Goal: Task Accomplishment & Management: Use online tool/utility

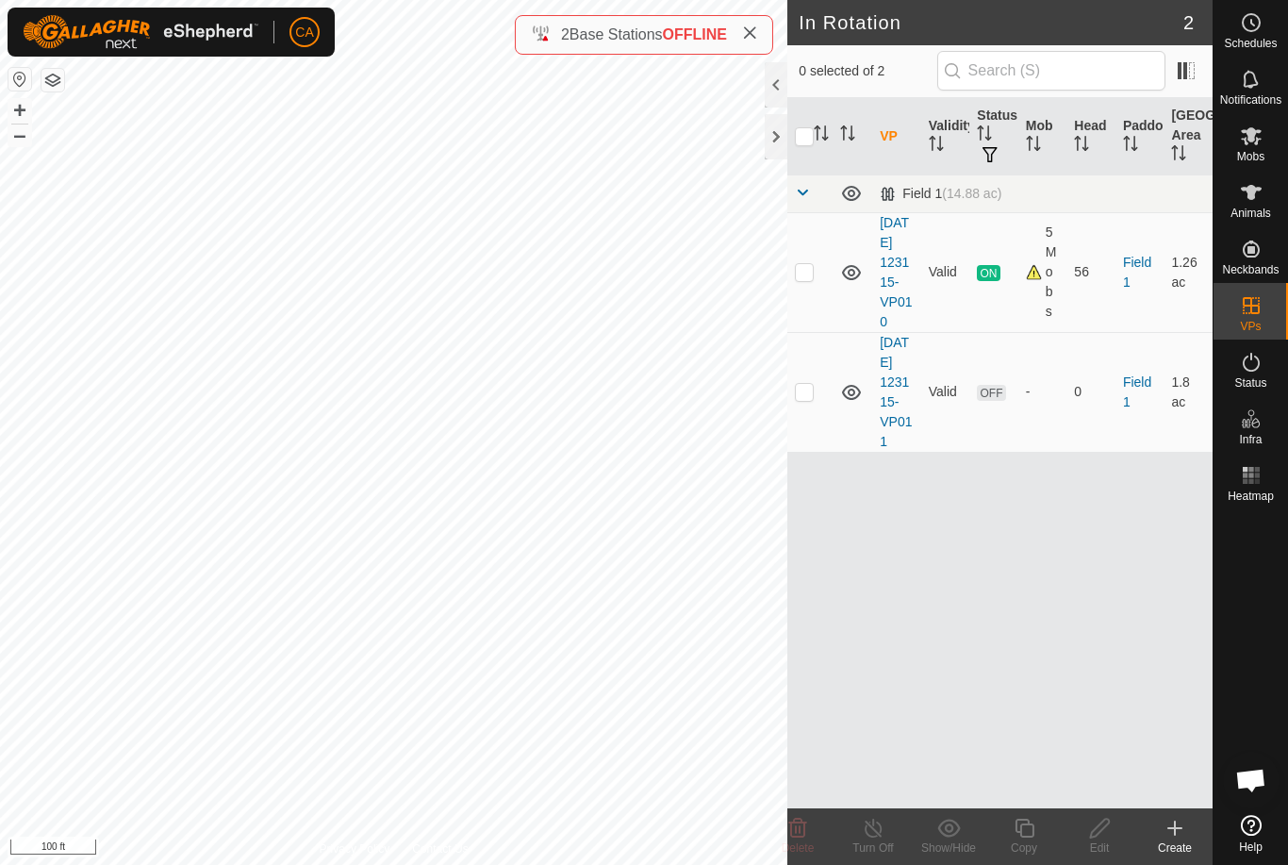
click at [771, 143] on div at bounding box center [776, 136] width 23 height 45
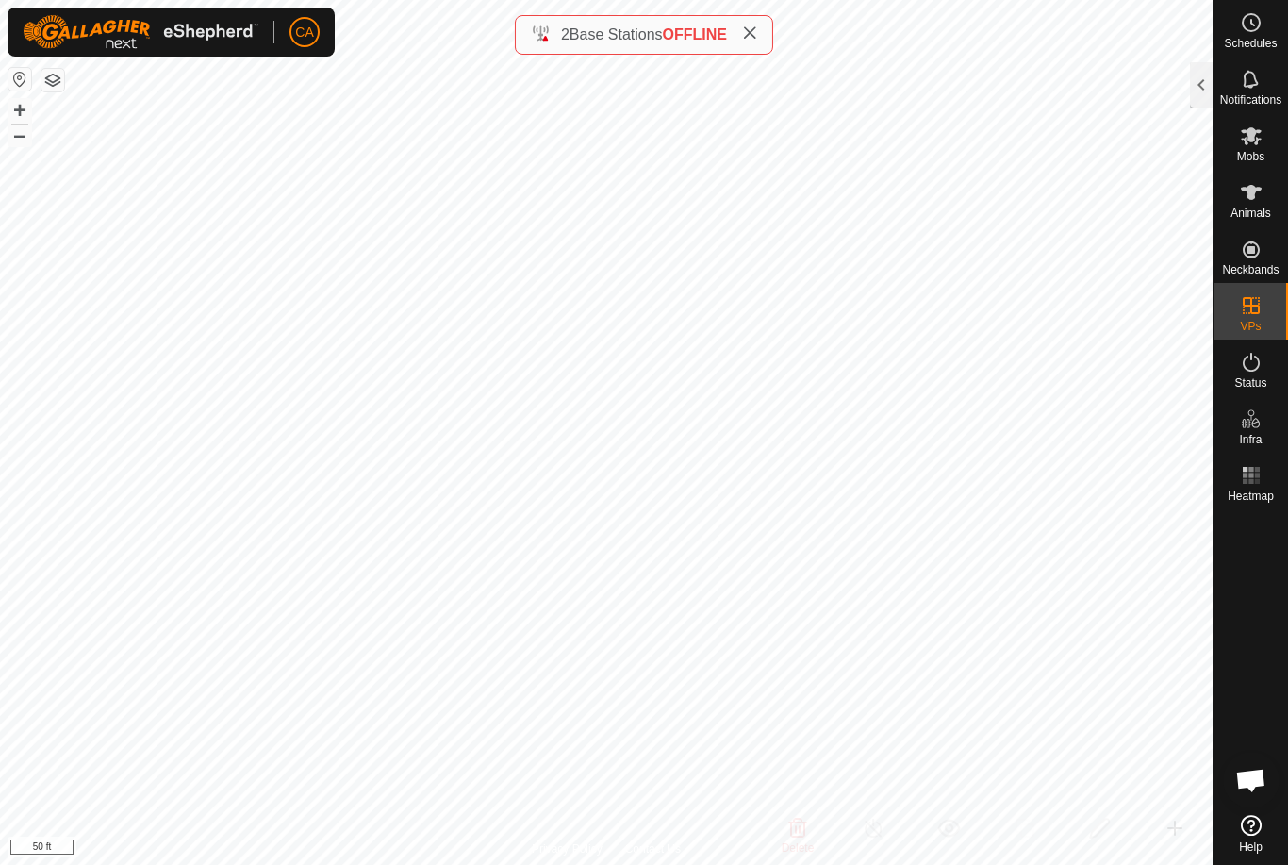
click at [757, 30] on icon at bounding box center [749, 32] width 15 height 15
click at [1247, 143] on icon at bounding box center [1251, 136] width 21 height 18
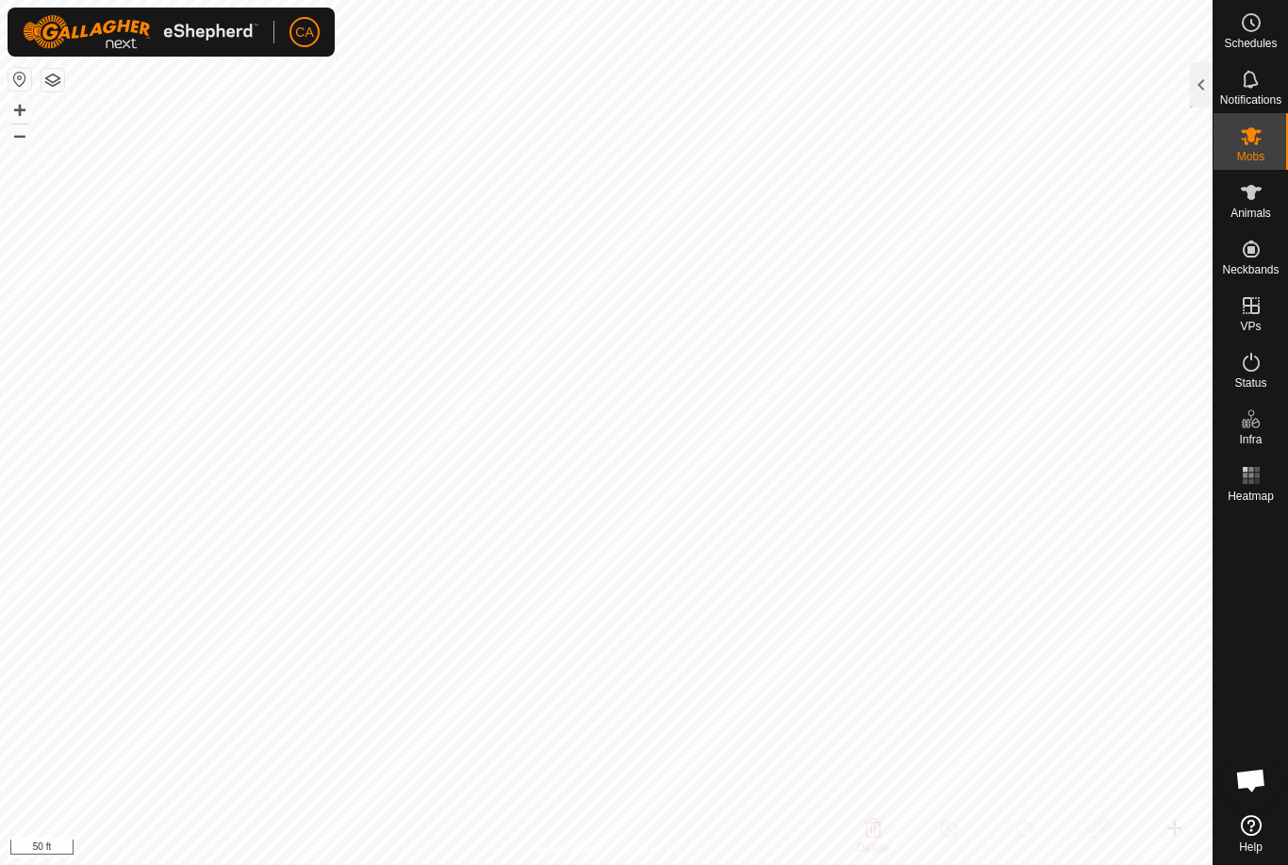
click at [1204, 87] on div at bounding box center [1201, 84] width 23 height 45
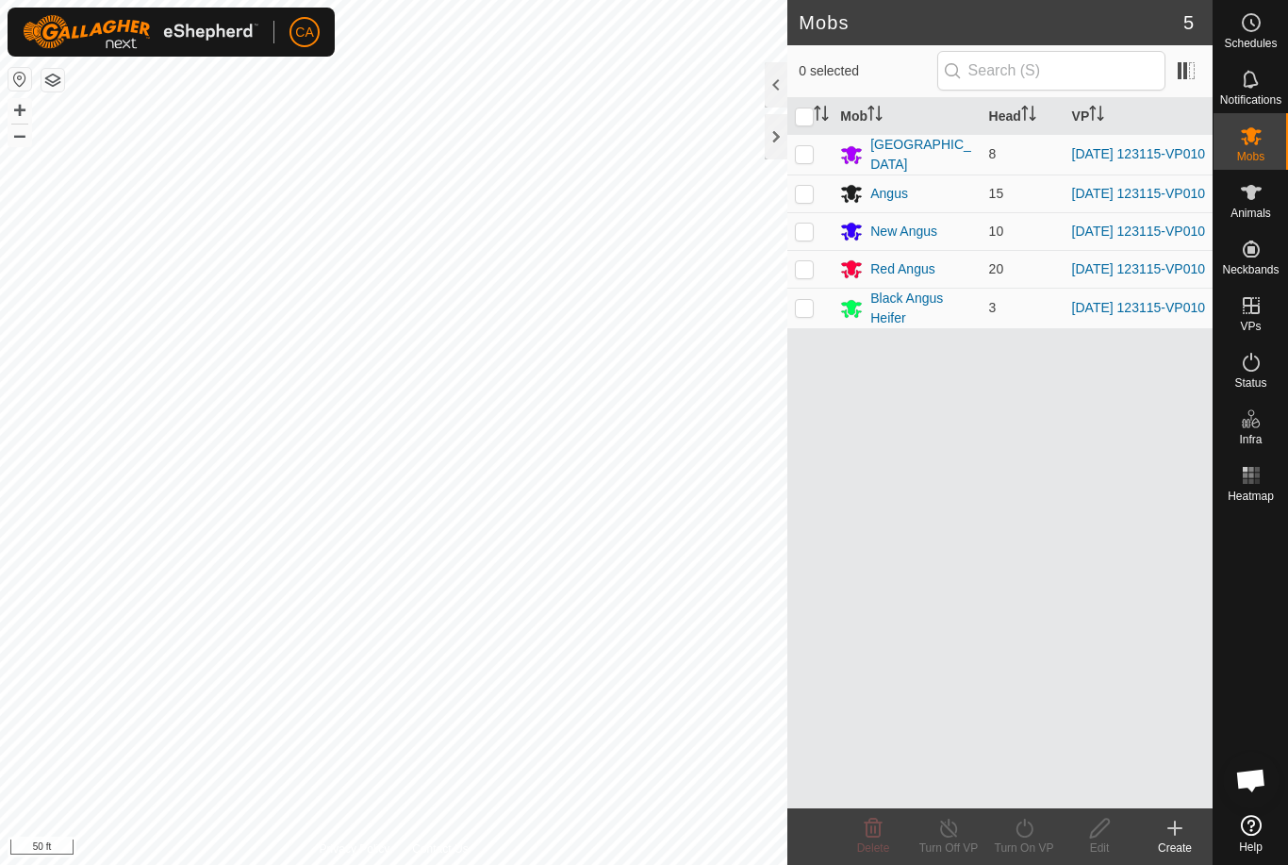
click at [805, 114] on input "checkbox" at bounding box center [804, 116] width 19 height 19
checkbox input "true"
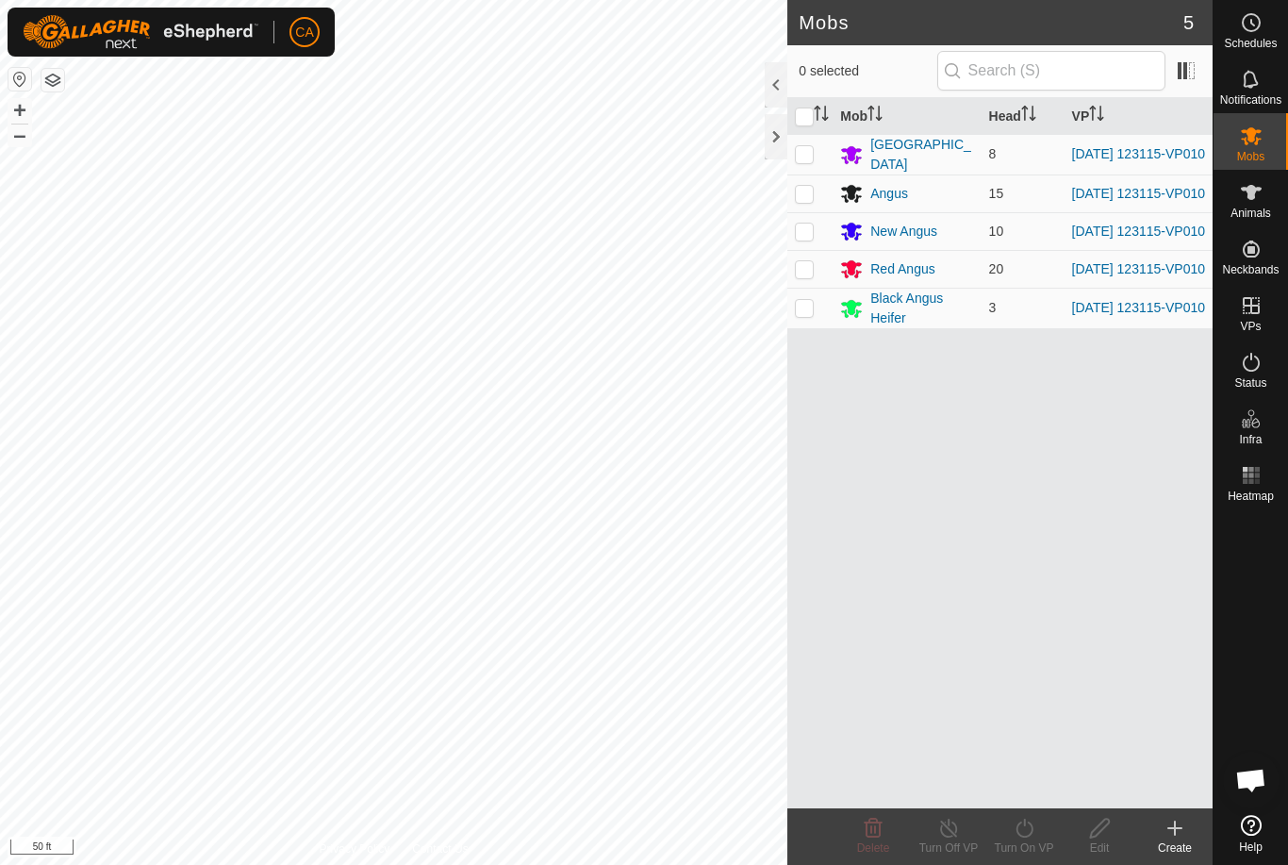
checkbox input "true"
click at [1019, 837] on icon at bounding box center [1025, 828] width 24 height 23
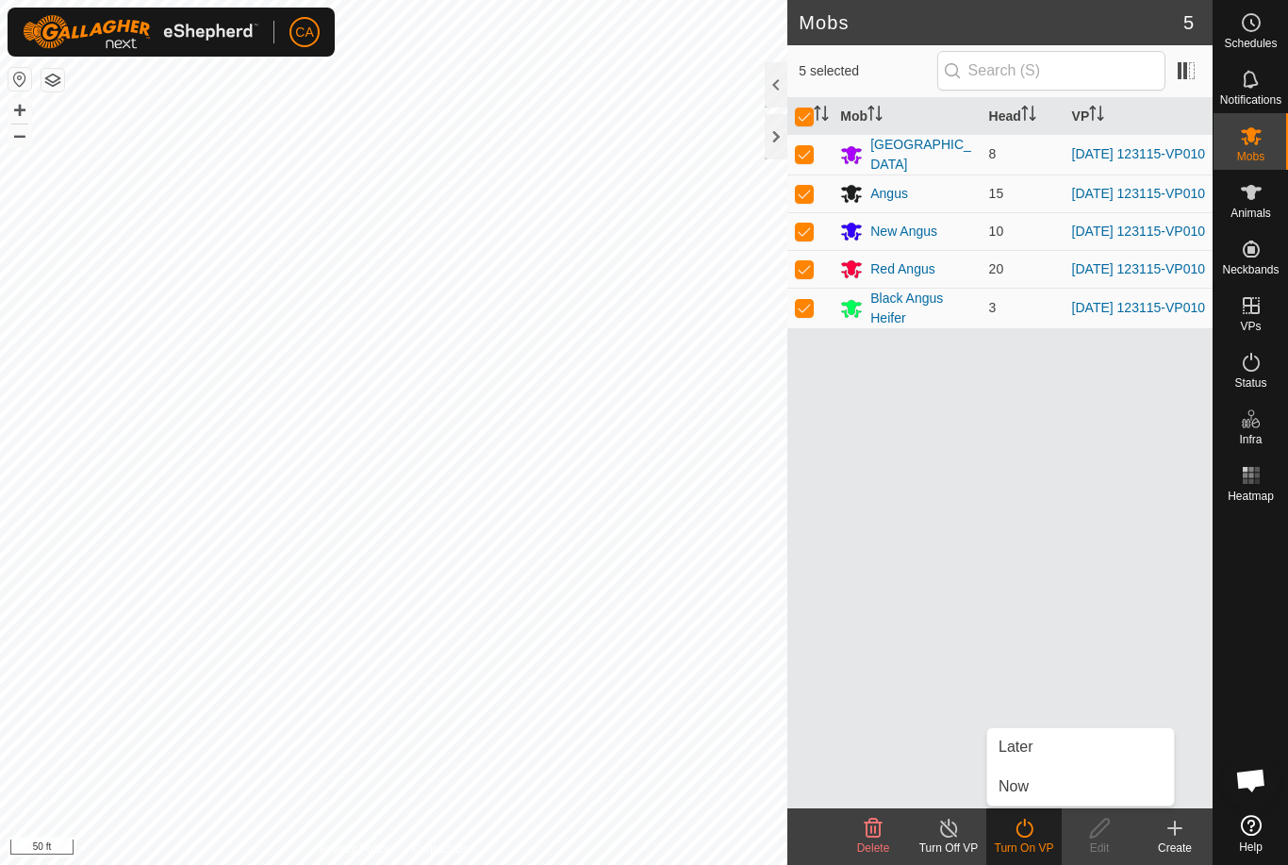
click at [1041, 790] on link "Now" at bounding box center [1080, 787] width 187 height 38
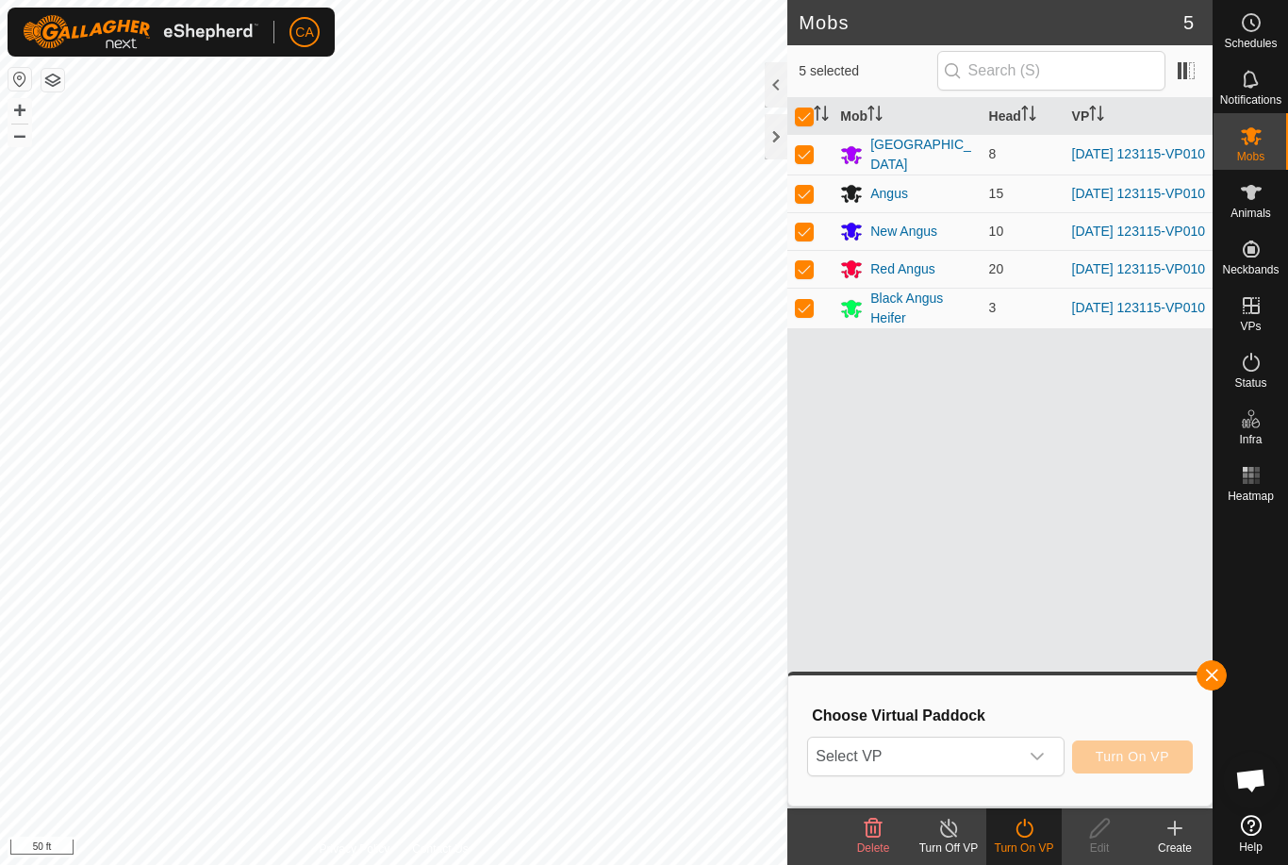
click at [993, 748] on span "Select VP" at bounding box center [912, 756] width 209 height 38
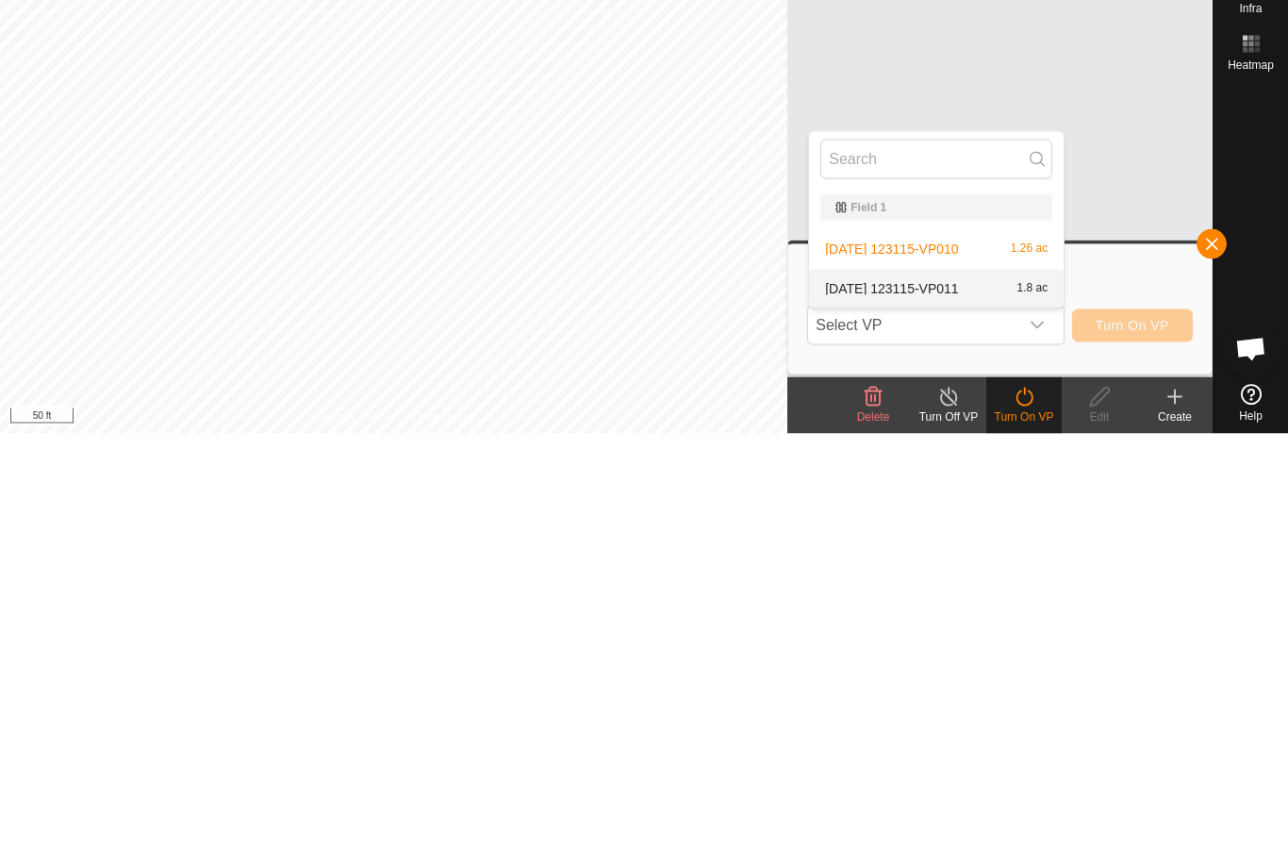
click at [964, 708] on div "[DATE] 123115-VP011 1.8 ac" at bounding box center [936, 719] width 232 height 23
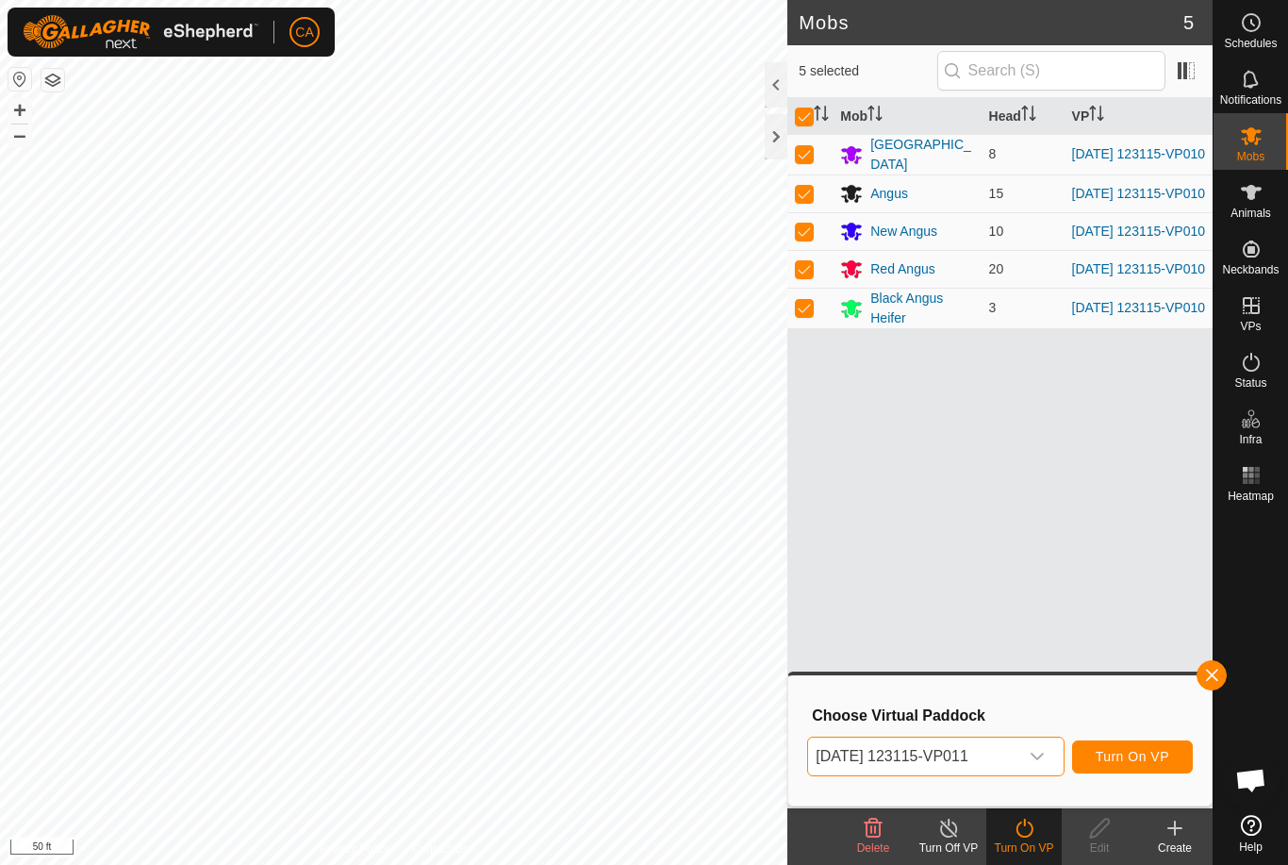
click at [1143, 760] on span "Turn On VP" at bounding box center [1133, 756] width 74 height 15
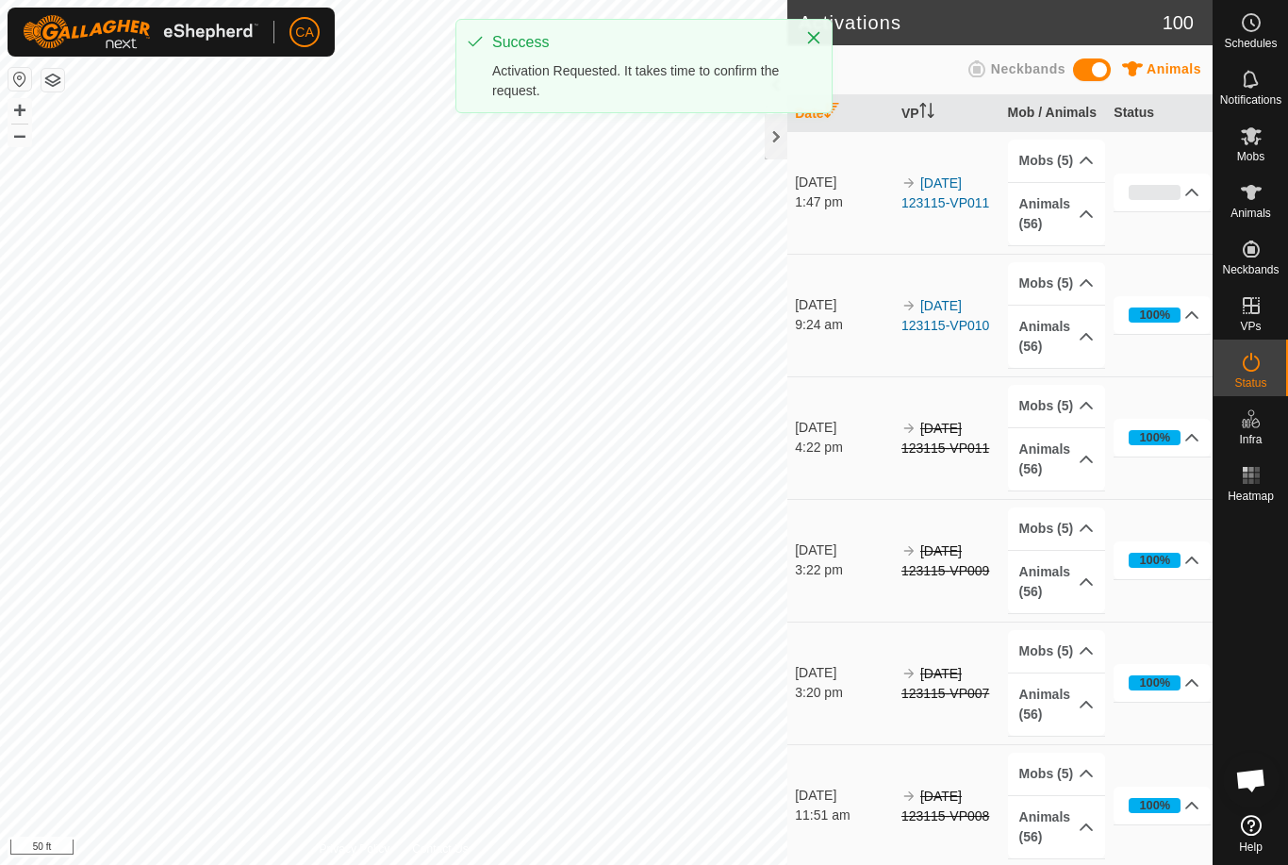
click at [780, 131] on div at bounding box center [776, 136] width 23 height 45
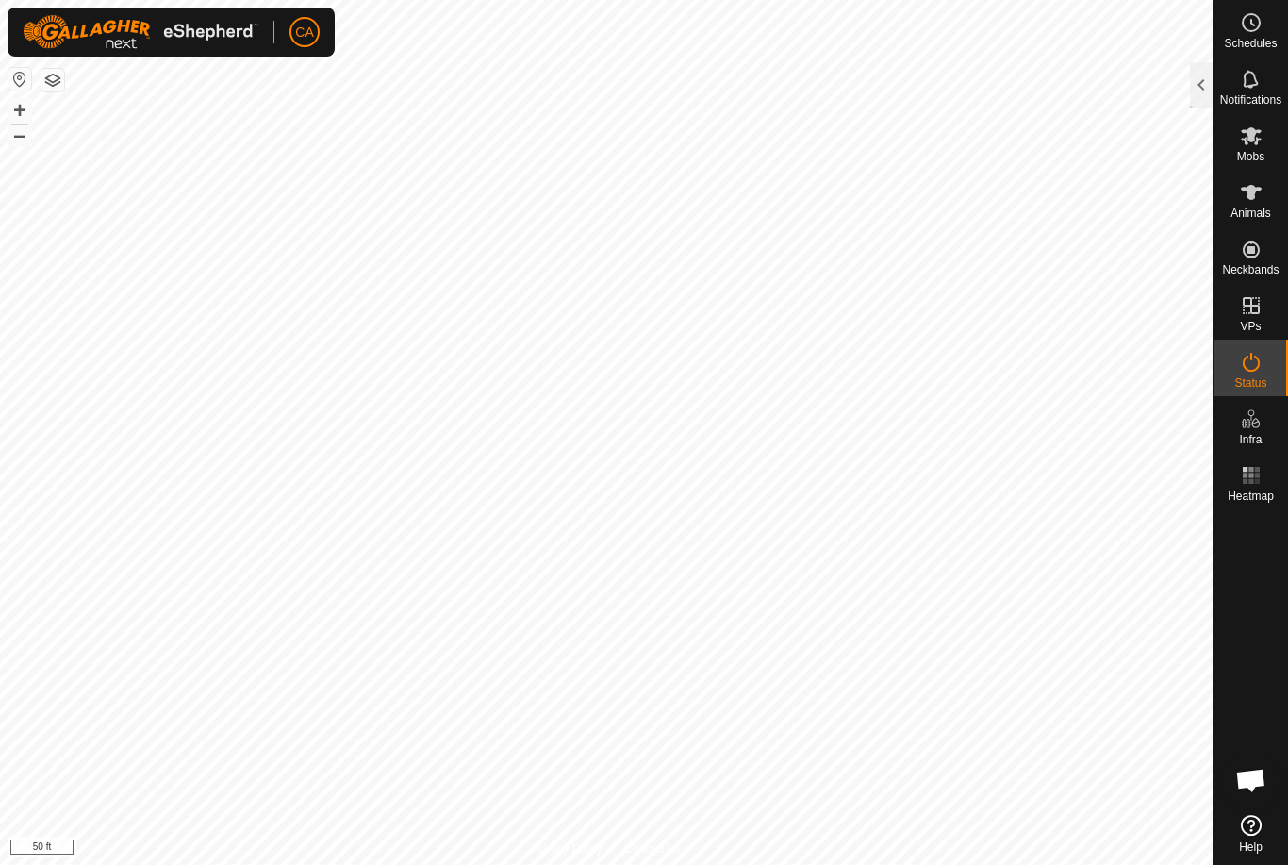
click at [1208, 88] on div at bounding box center [1201, 84] width 23 height 45
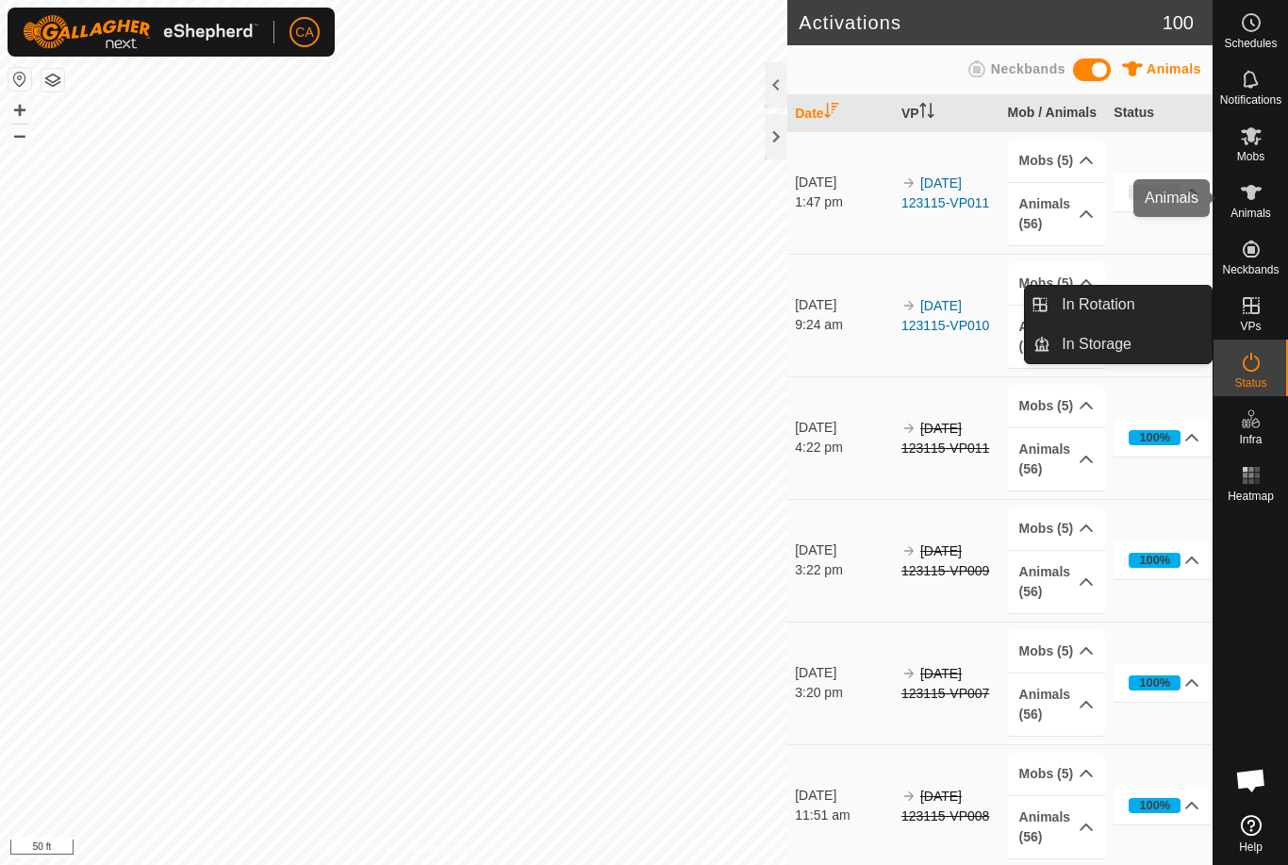
click at [1257, 204] on es-animals-svg-icon at bounding box center [1251, 192] width 34 height 30
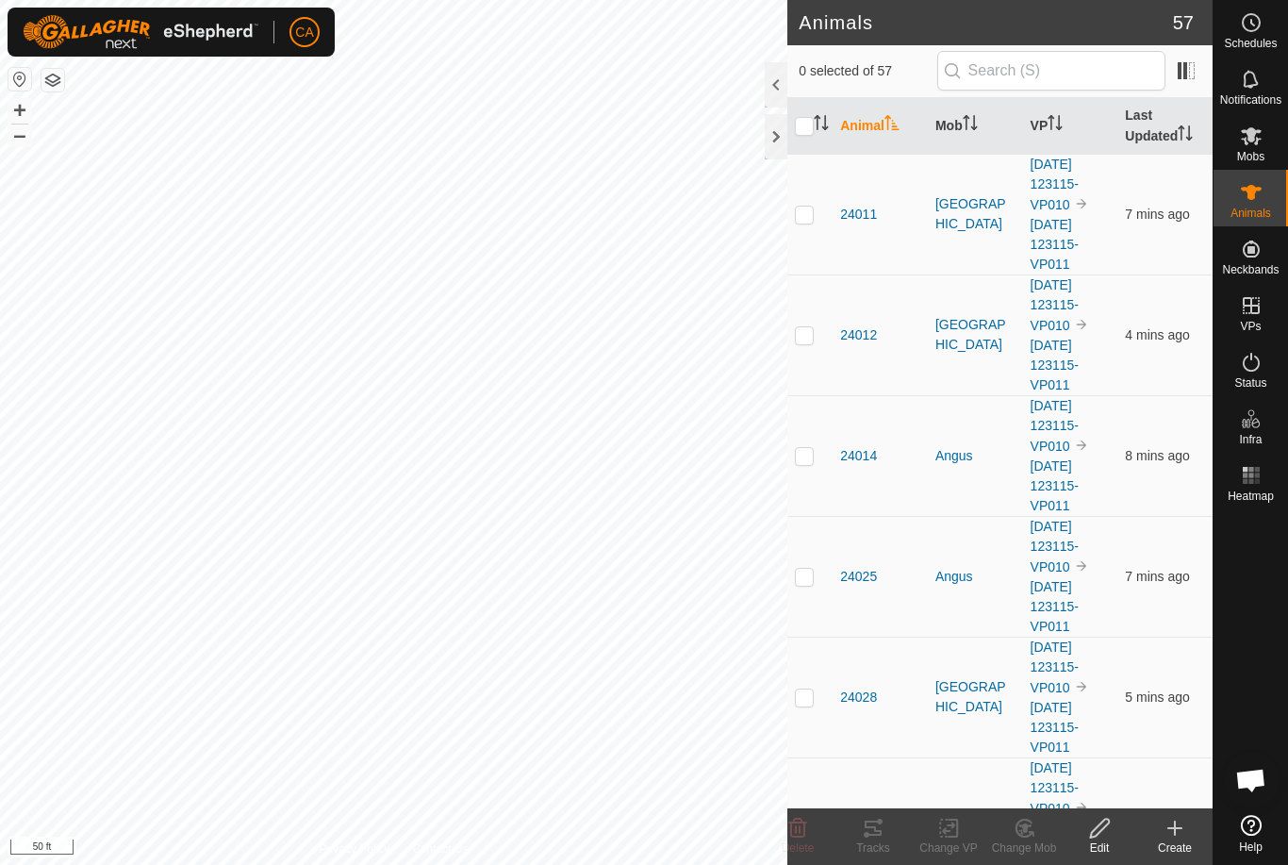
click at [810, 124] on input "checkbox" at bounding box center [804, 126] width 19 height 19
checkbox input "true"
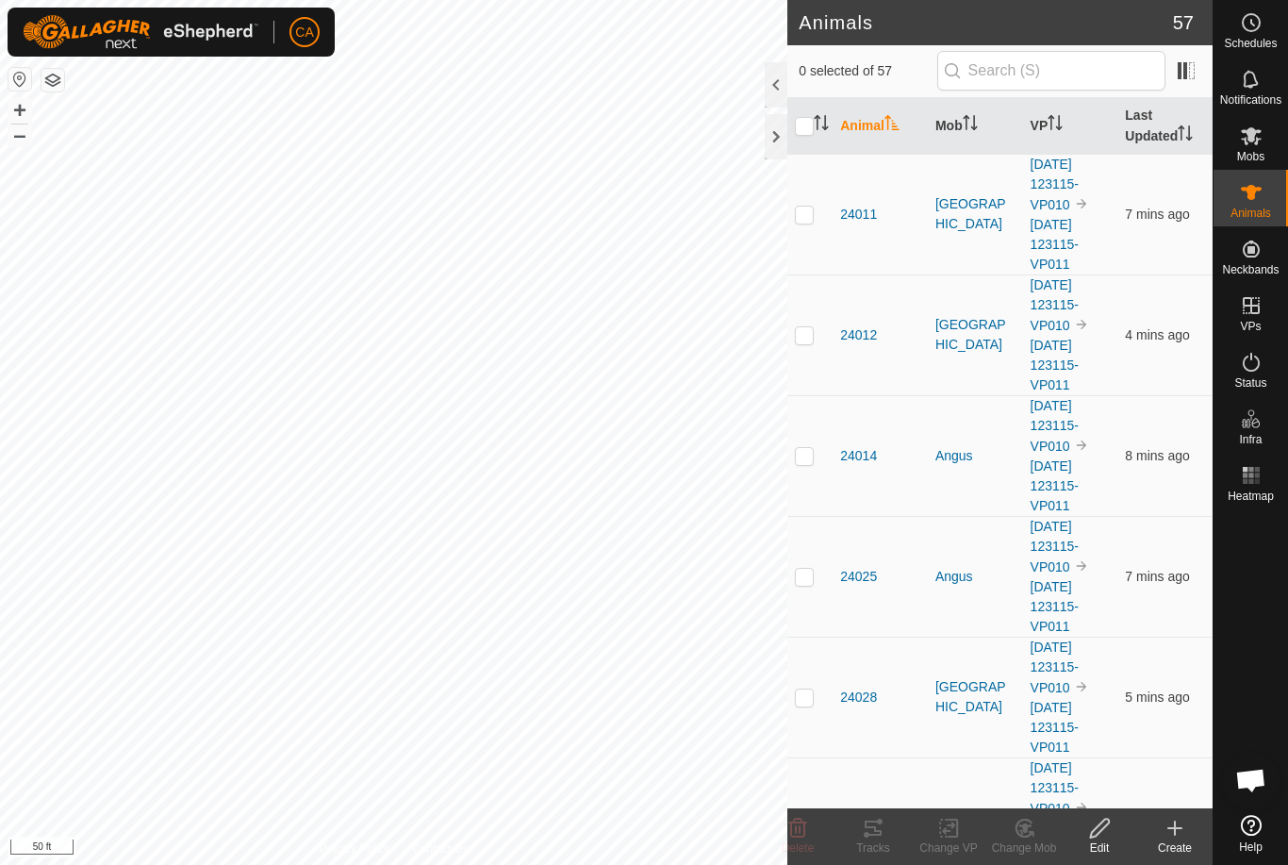
checkbox input "true"
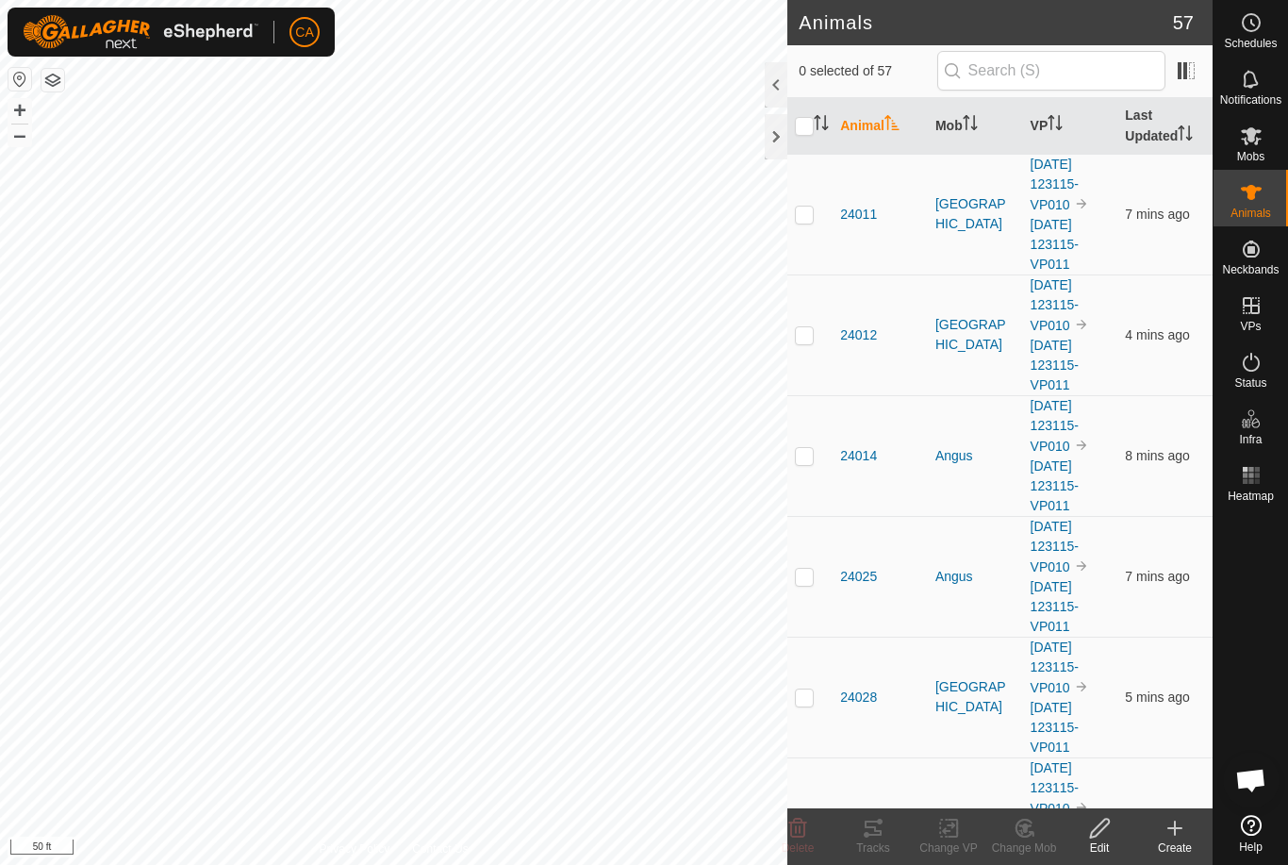
checkbox input "true"
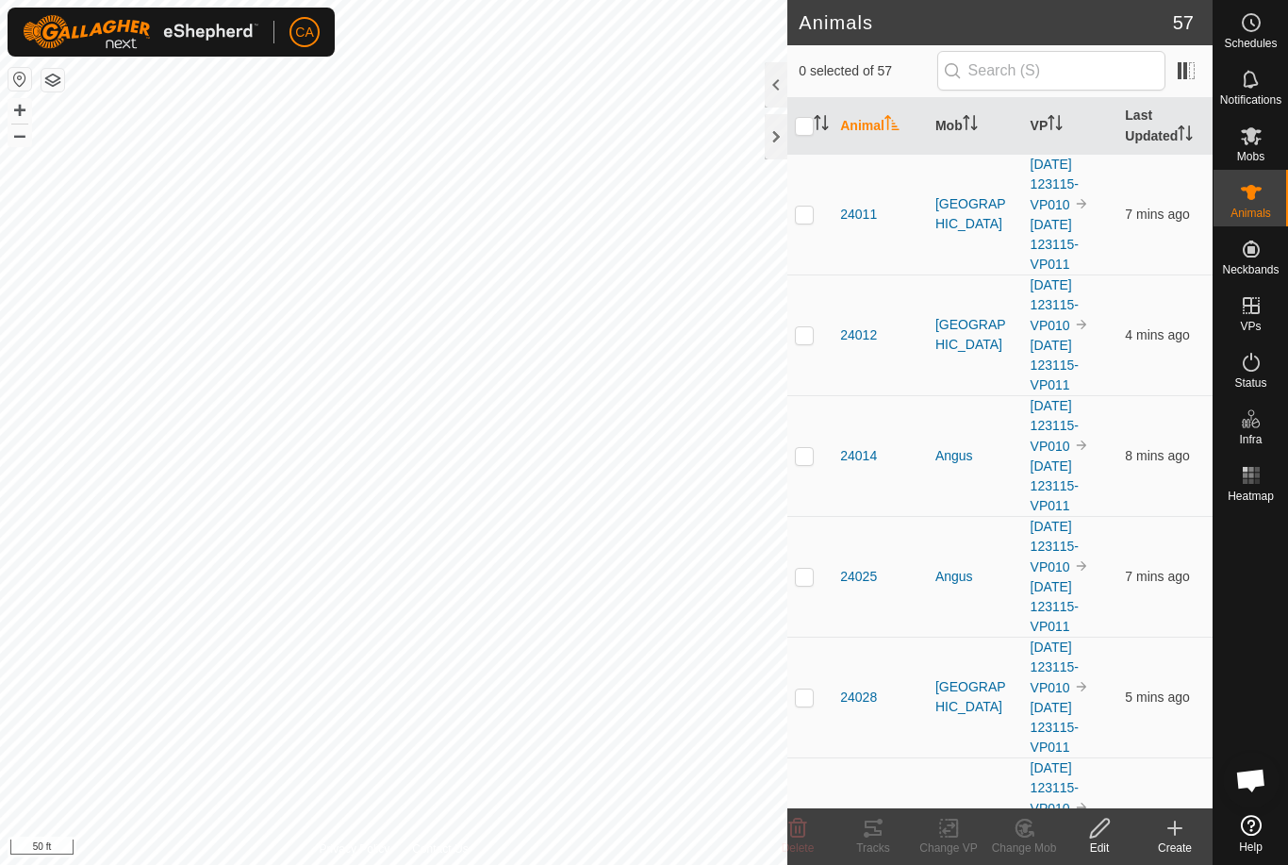
checkbox input "true"
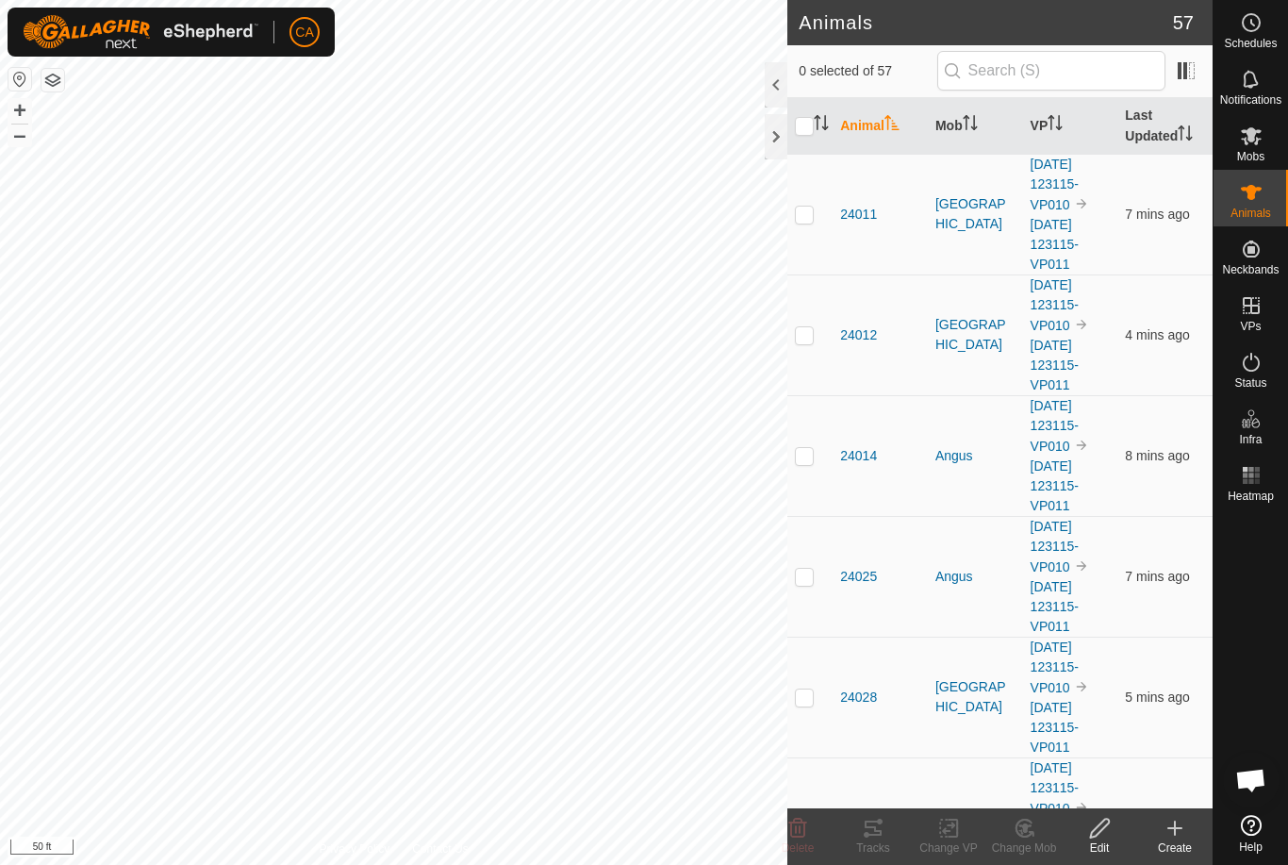
checkbox input "true"
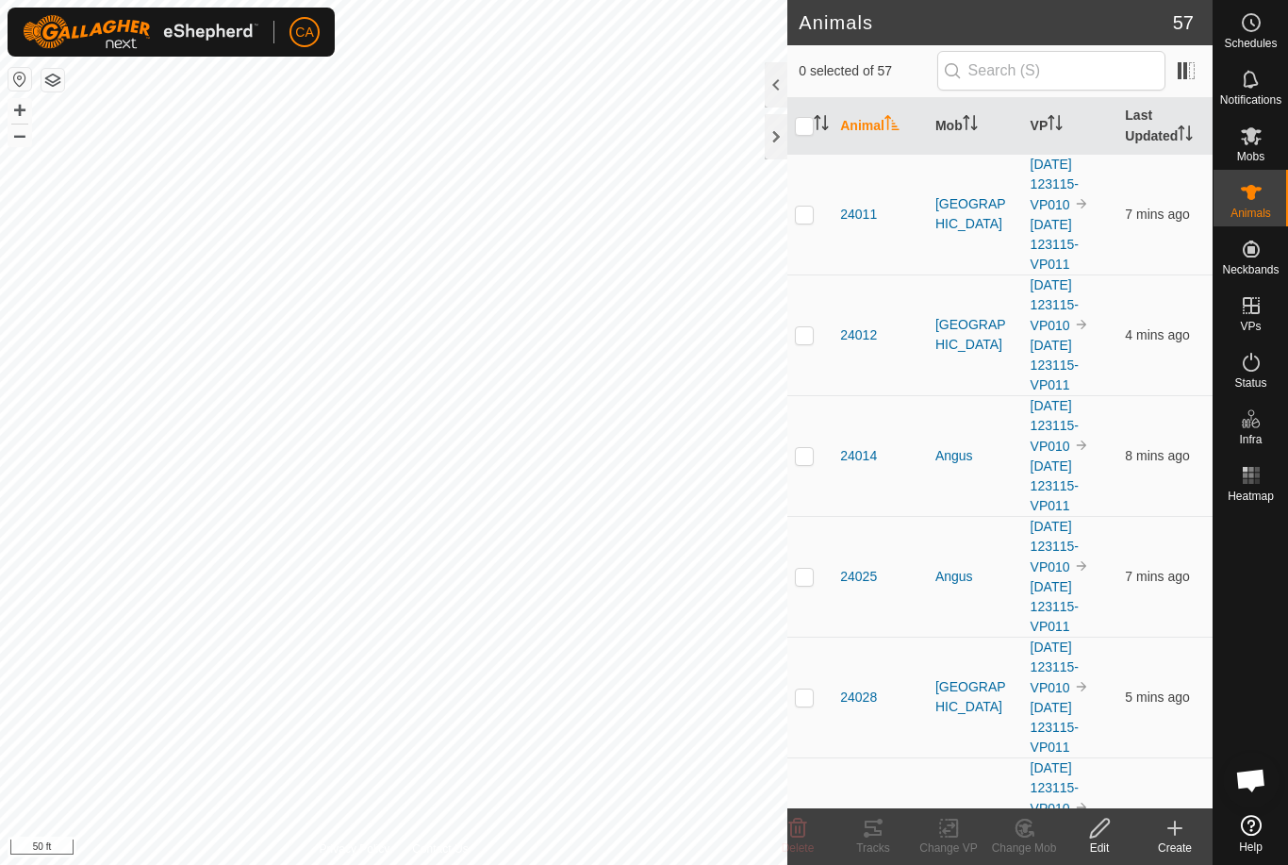
checkbox input "true"
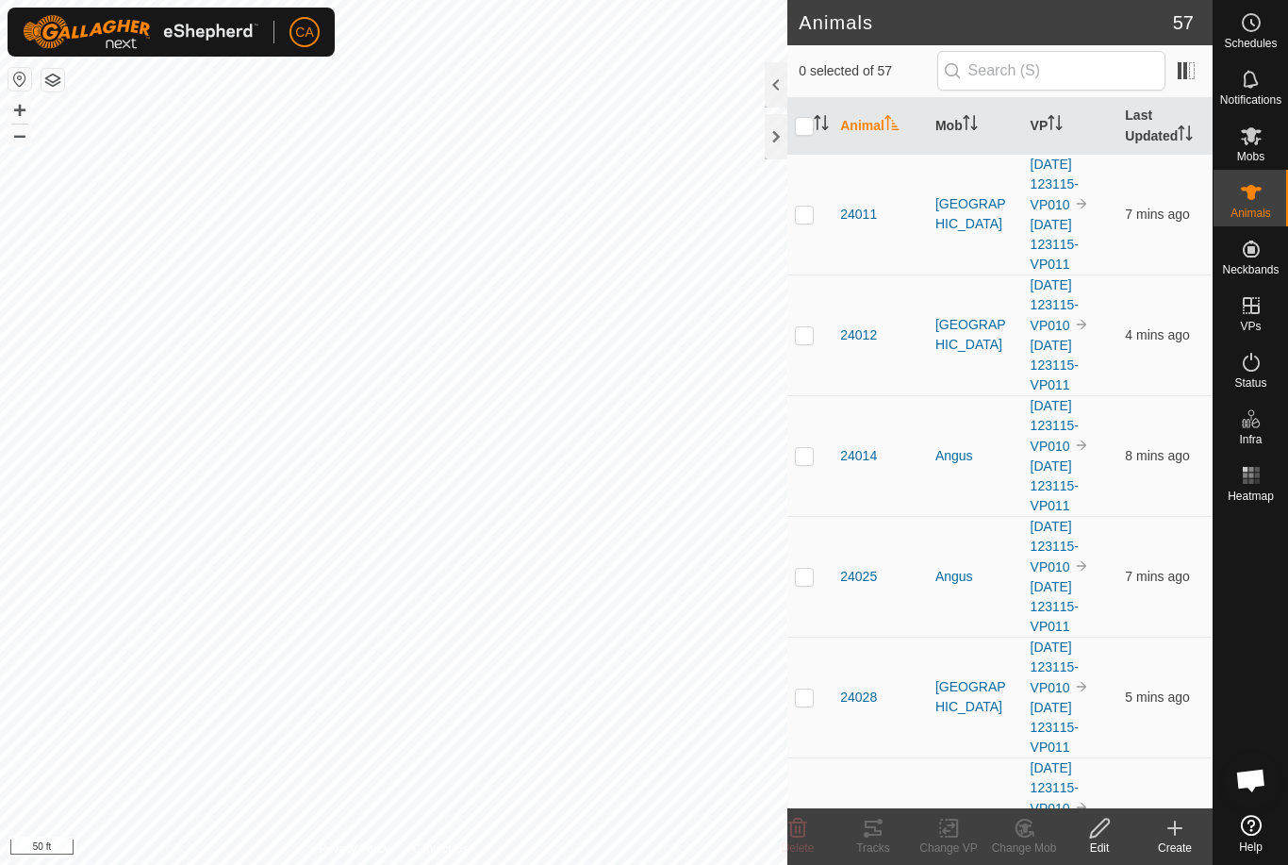
checkbox input "true"
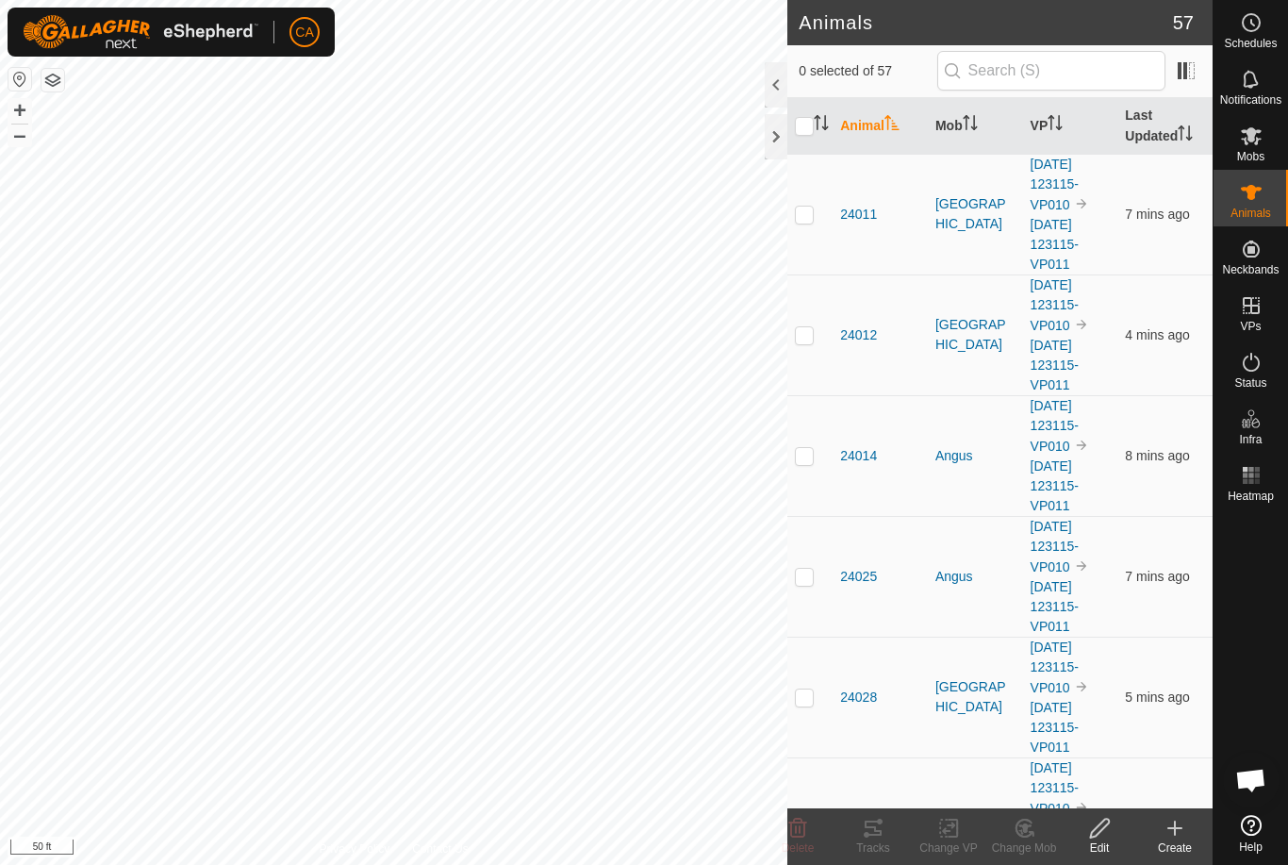
checkbox input "true"
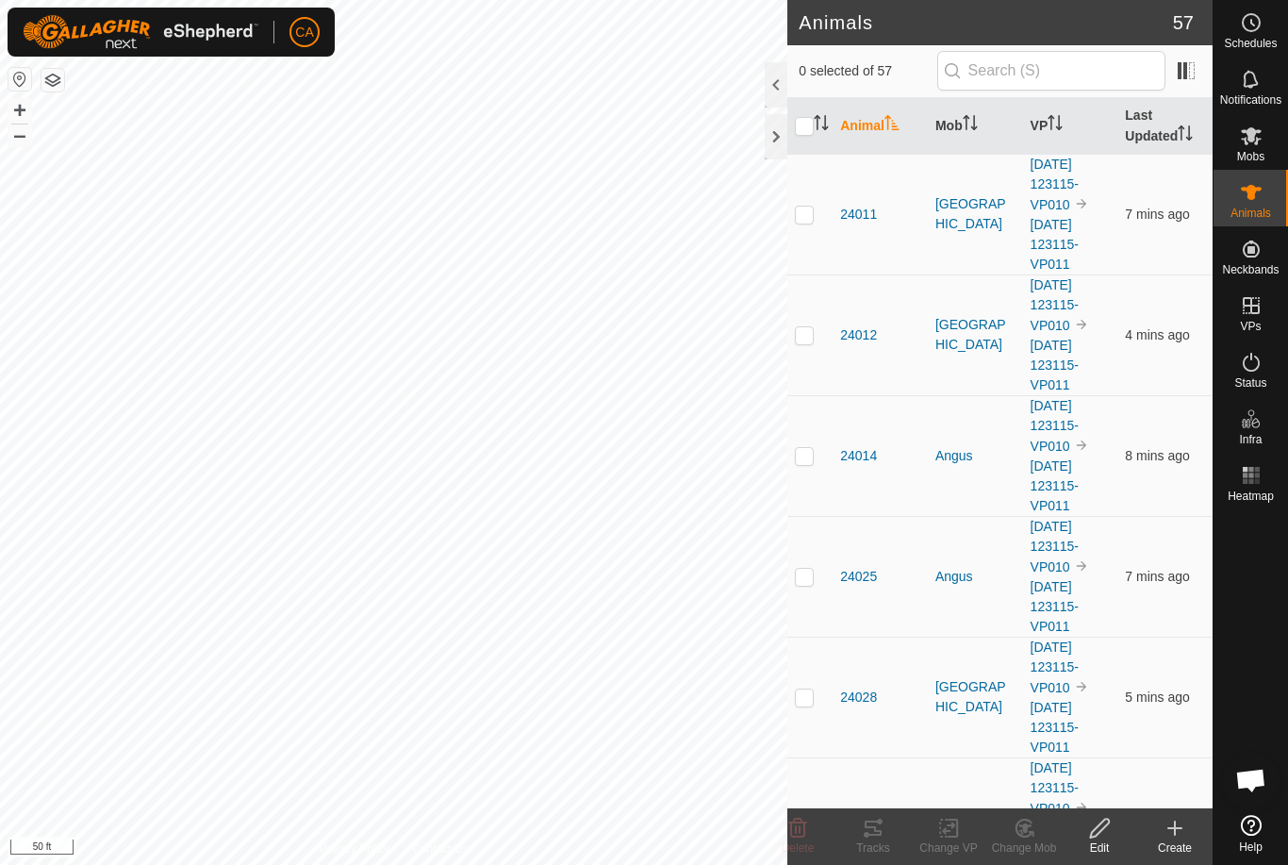
checkbox input "true"
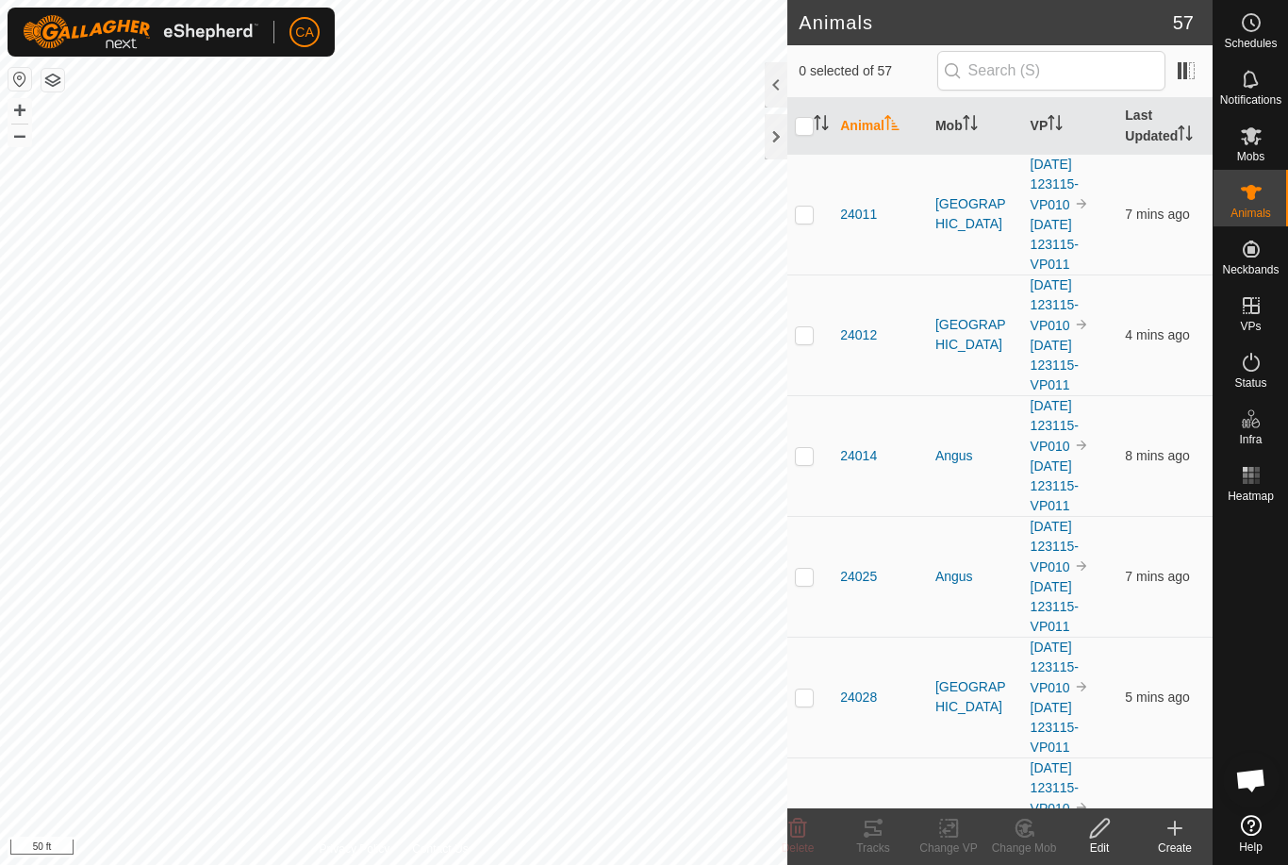
checkbox input "true"
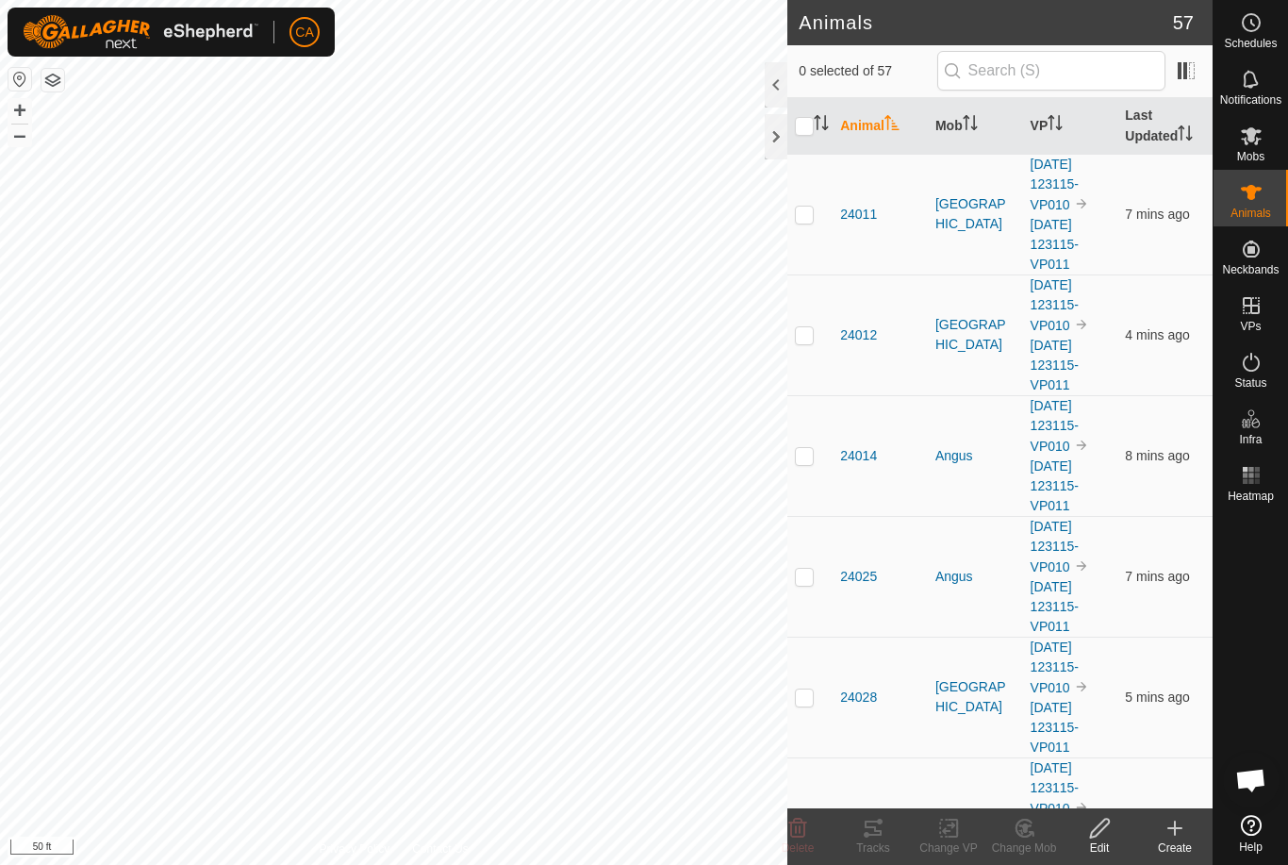
checkbox input "true"
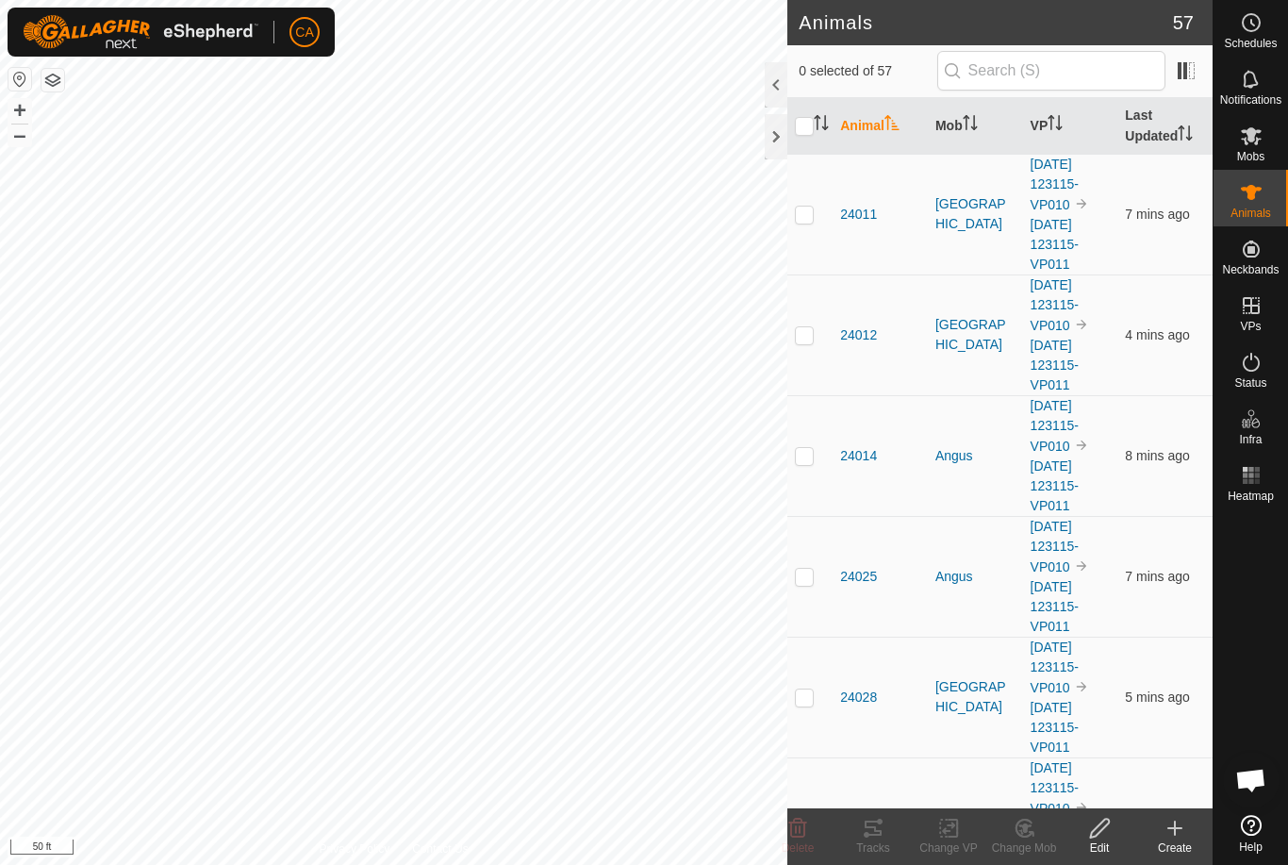
checkbox input "true"
click at [810, 127] on input "checkbox" at bounding box center [804, 126] width 19 height 19
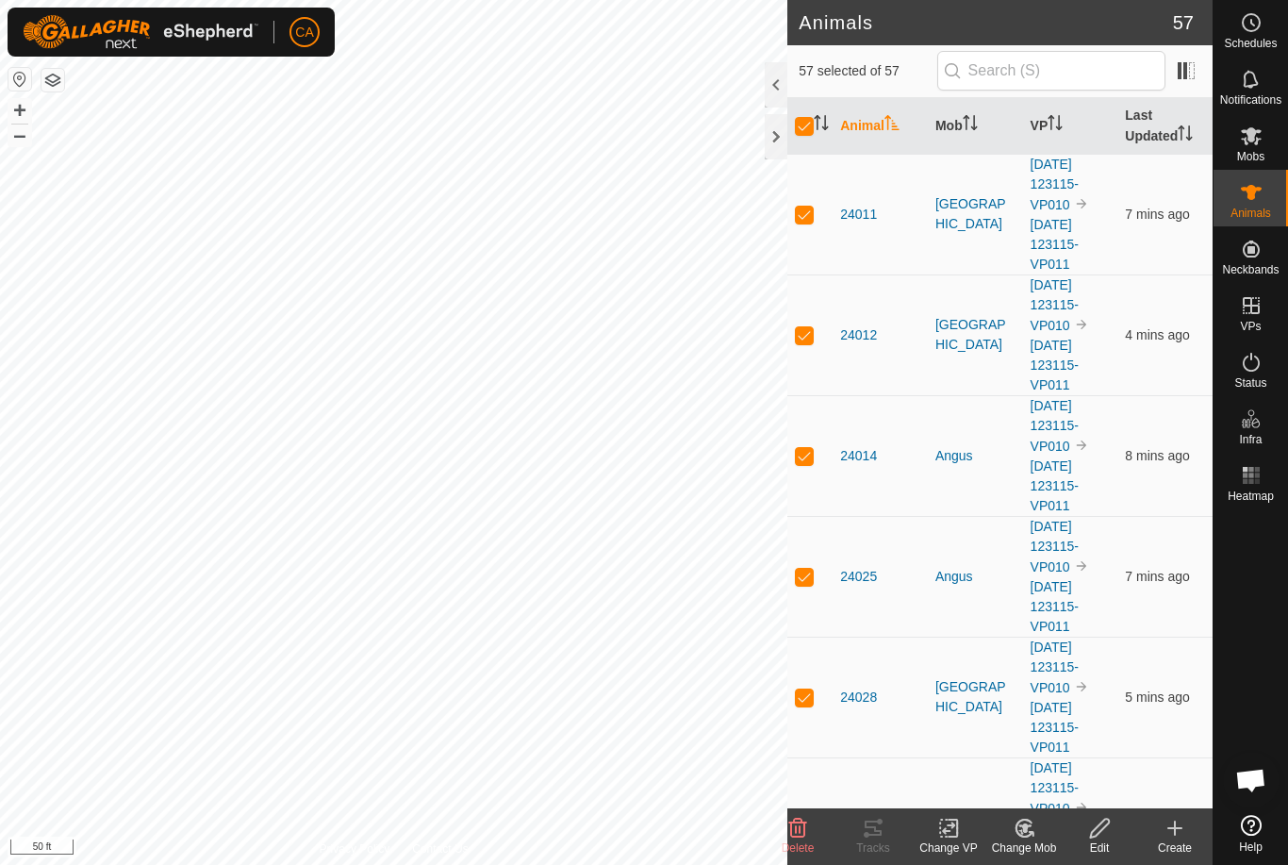
checkbox input "false"
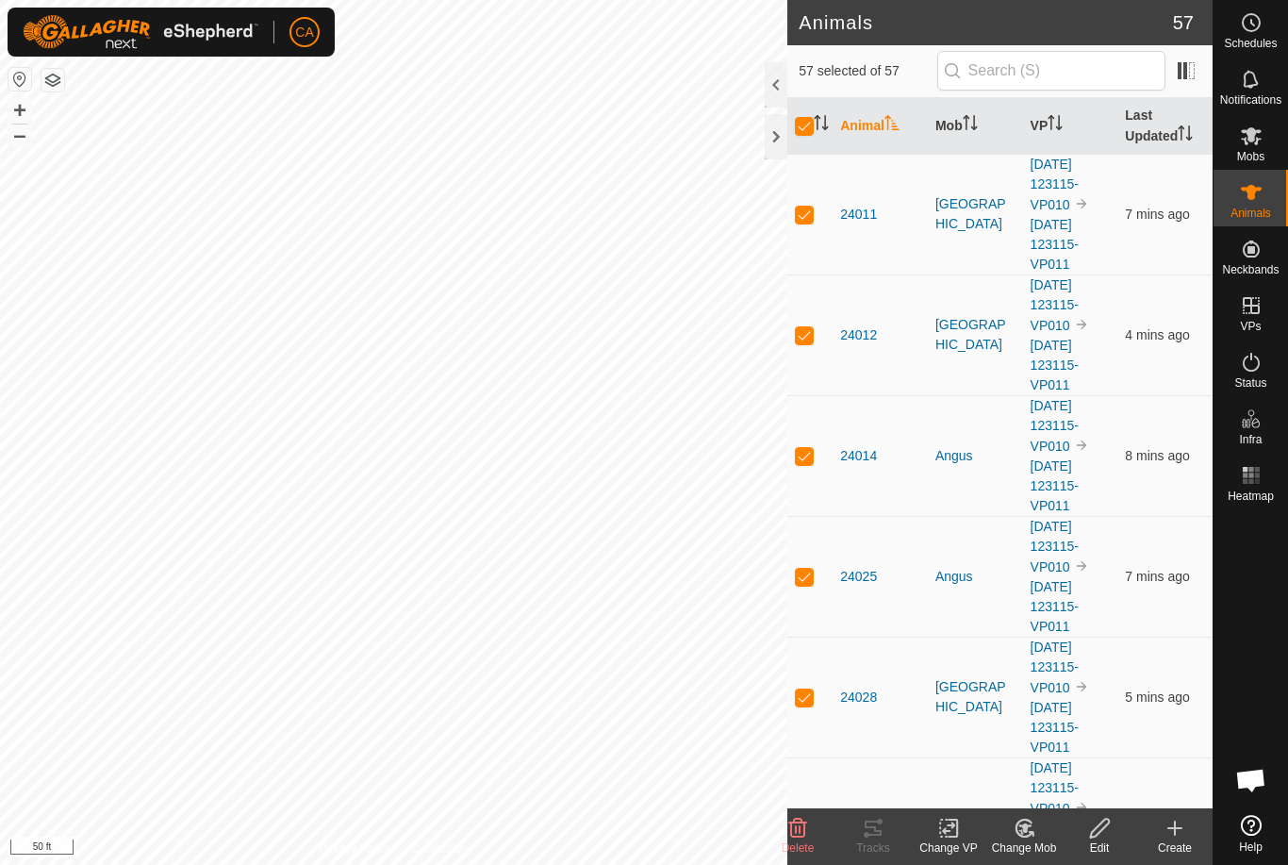
checkbox input "false"
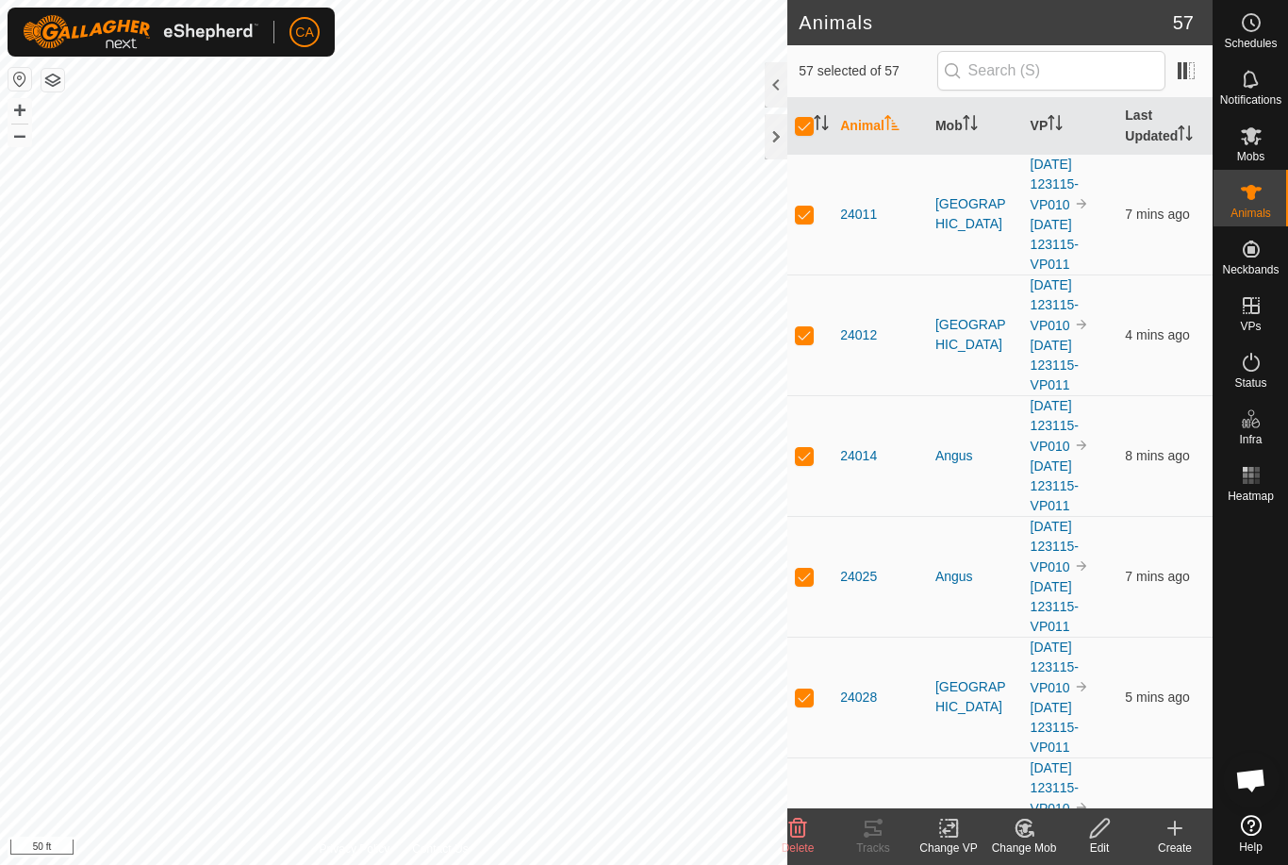
checkbox input "false"
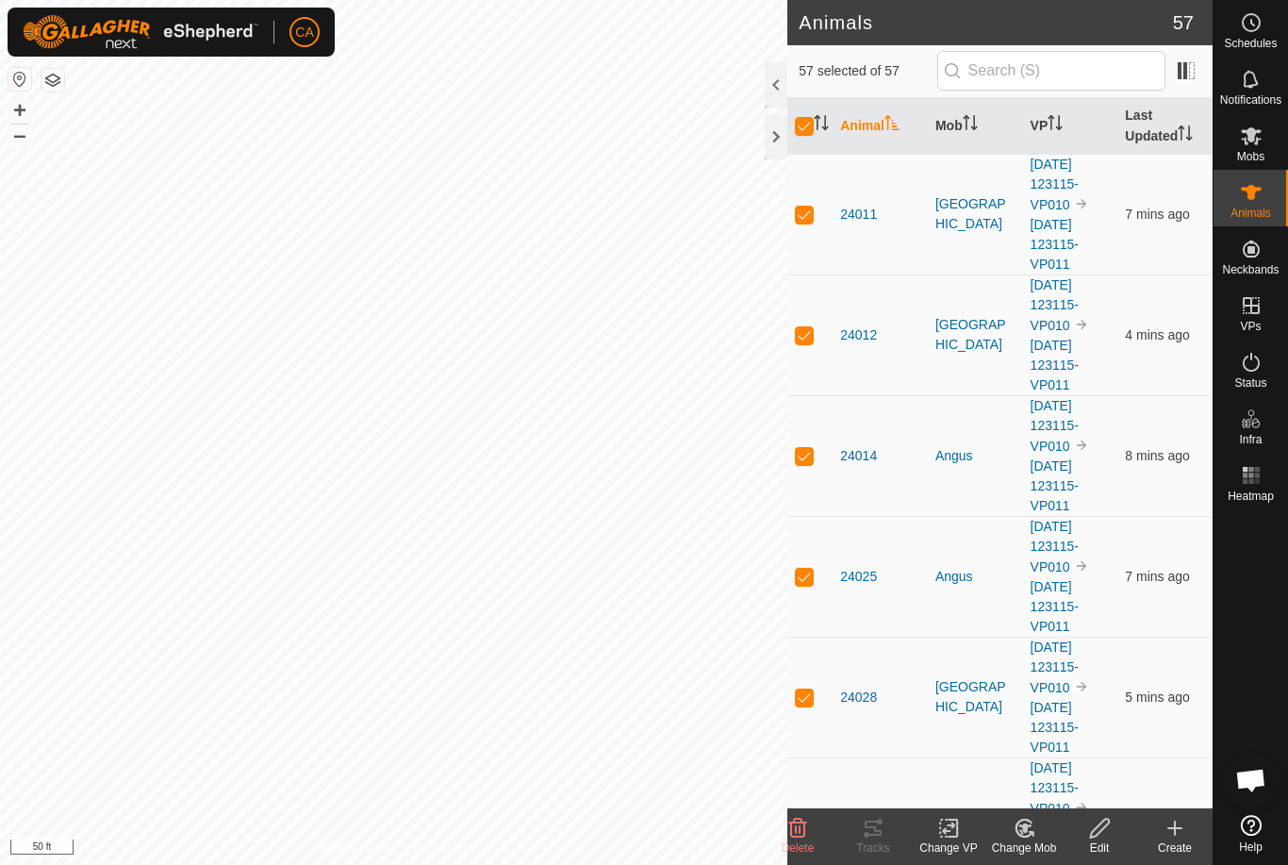
checkbox input "false"
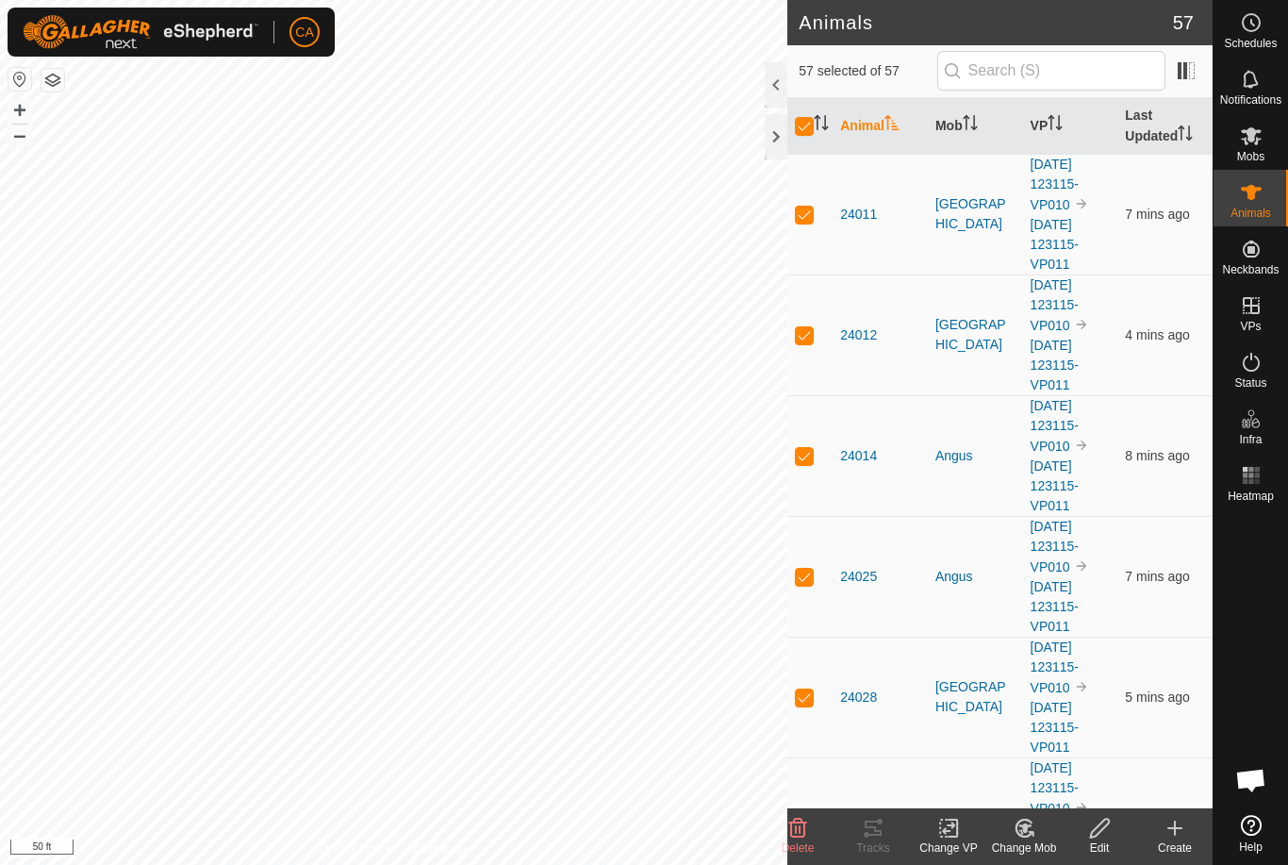
checkbox input "false"
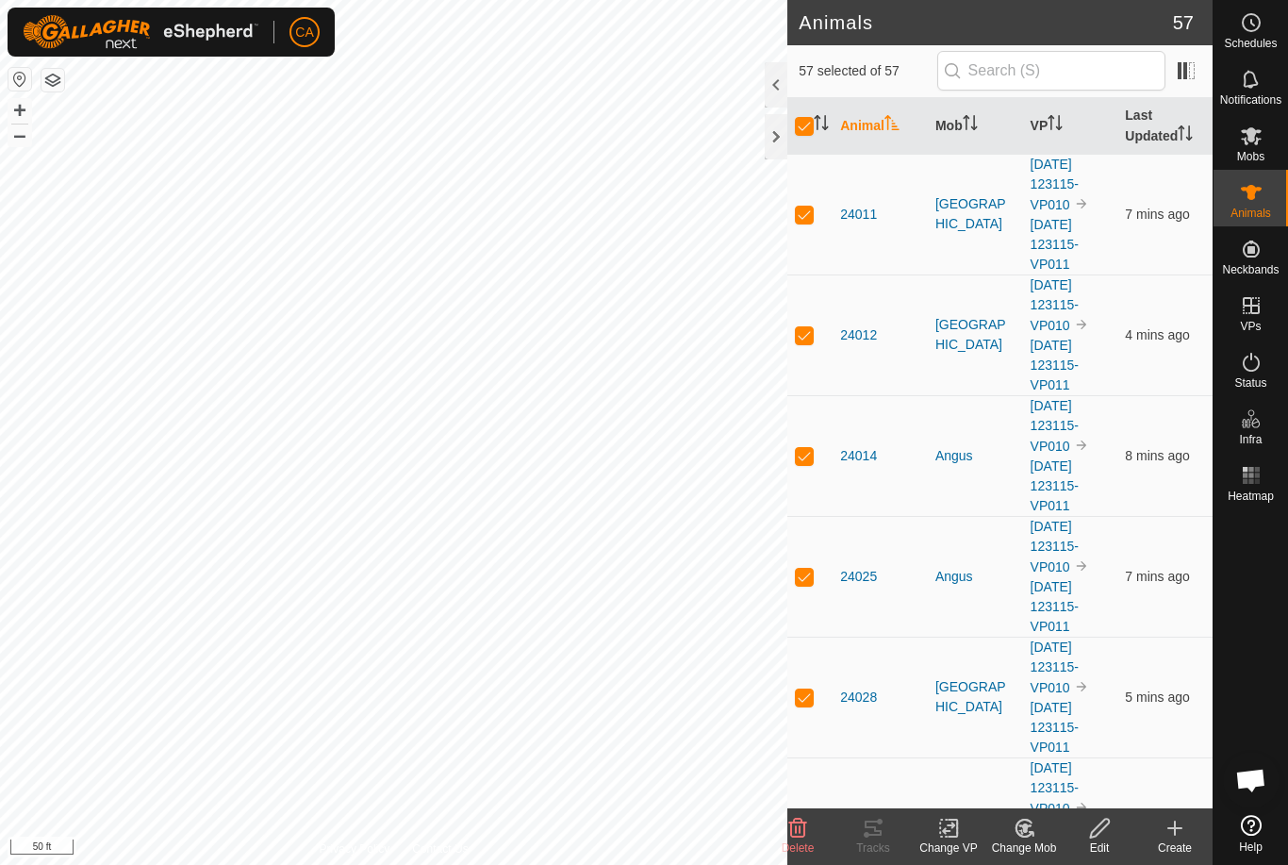
checkbox input "false"
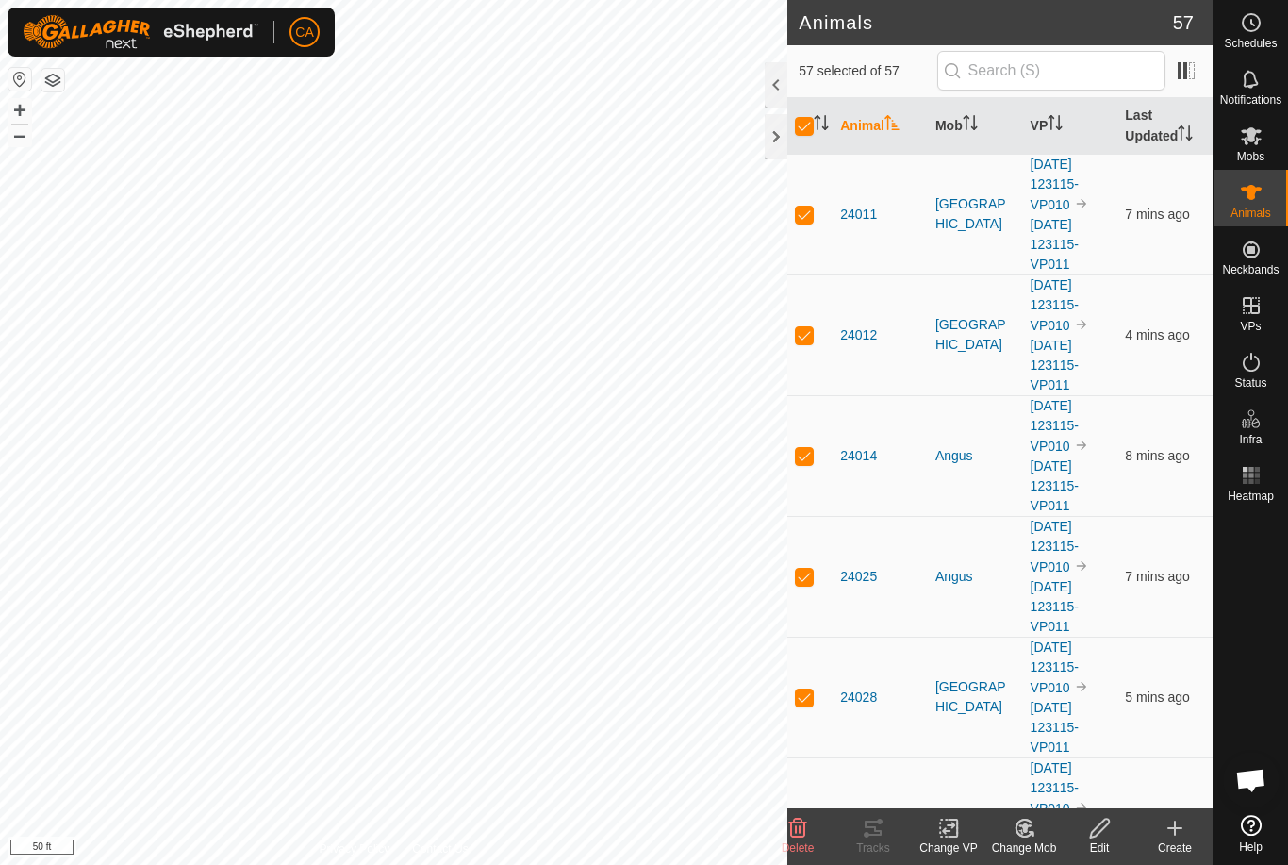
checkbox input "false"
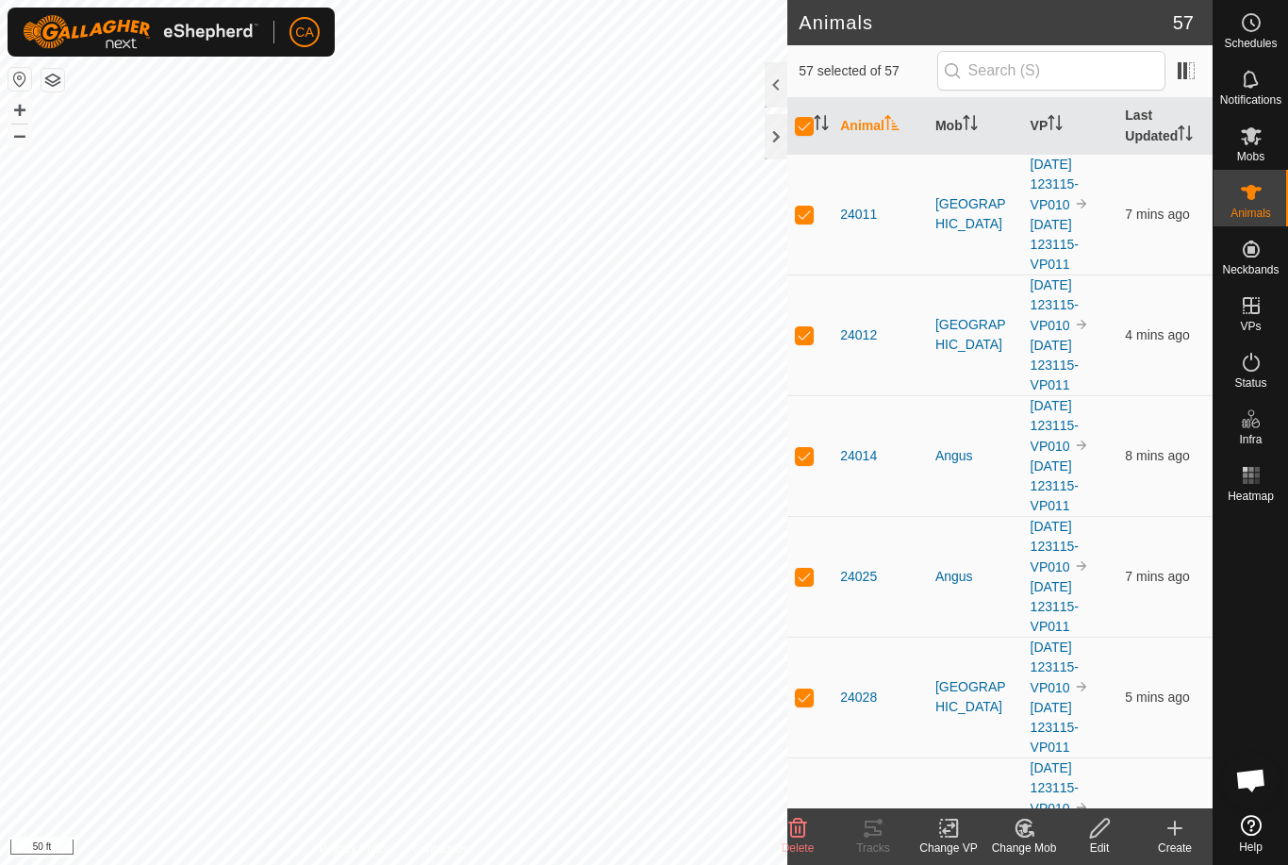
checkbox input "false"
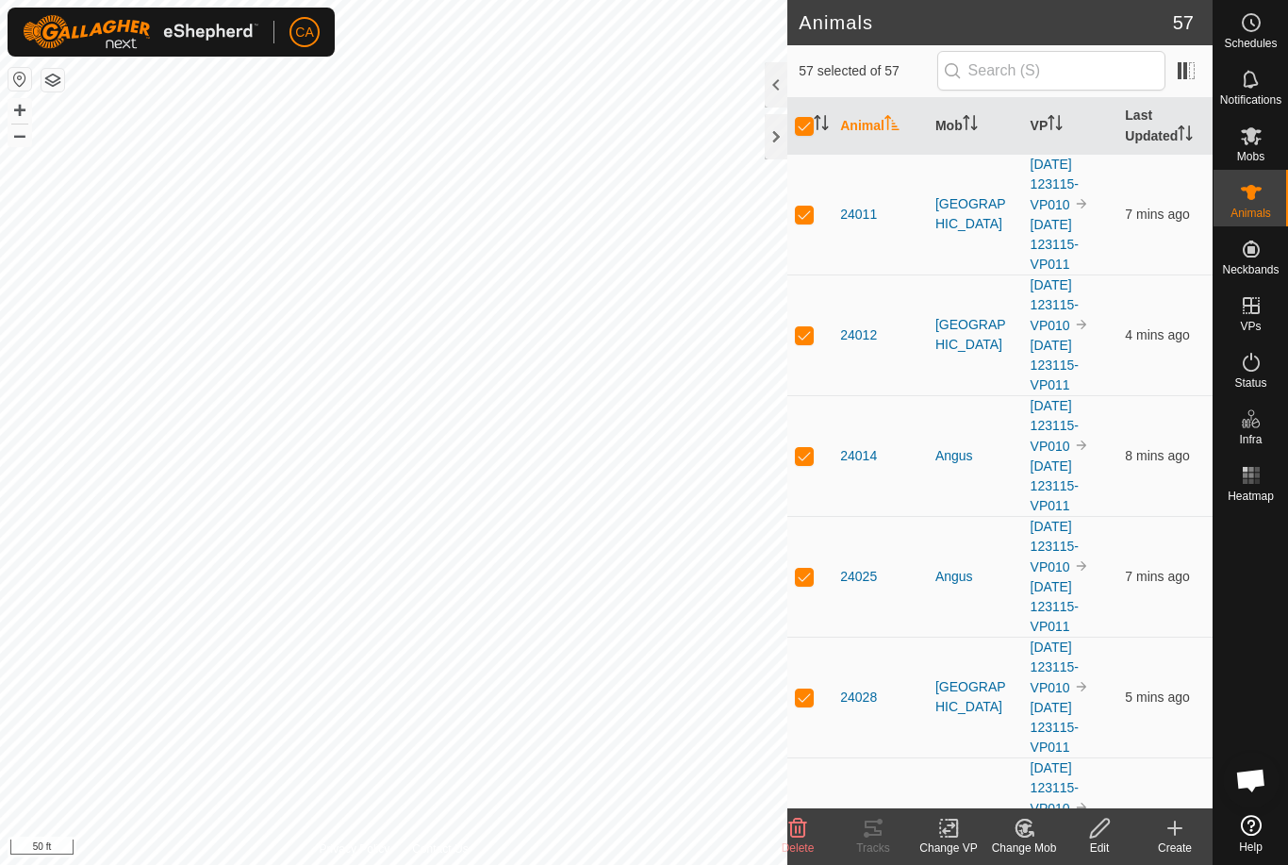
checkbox input "false"
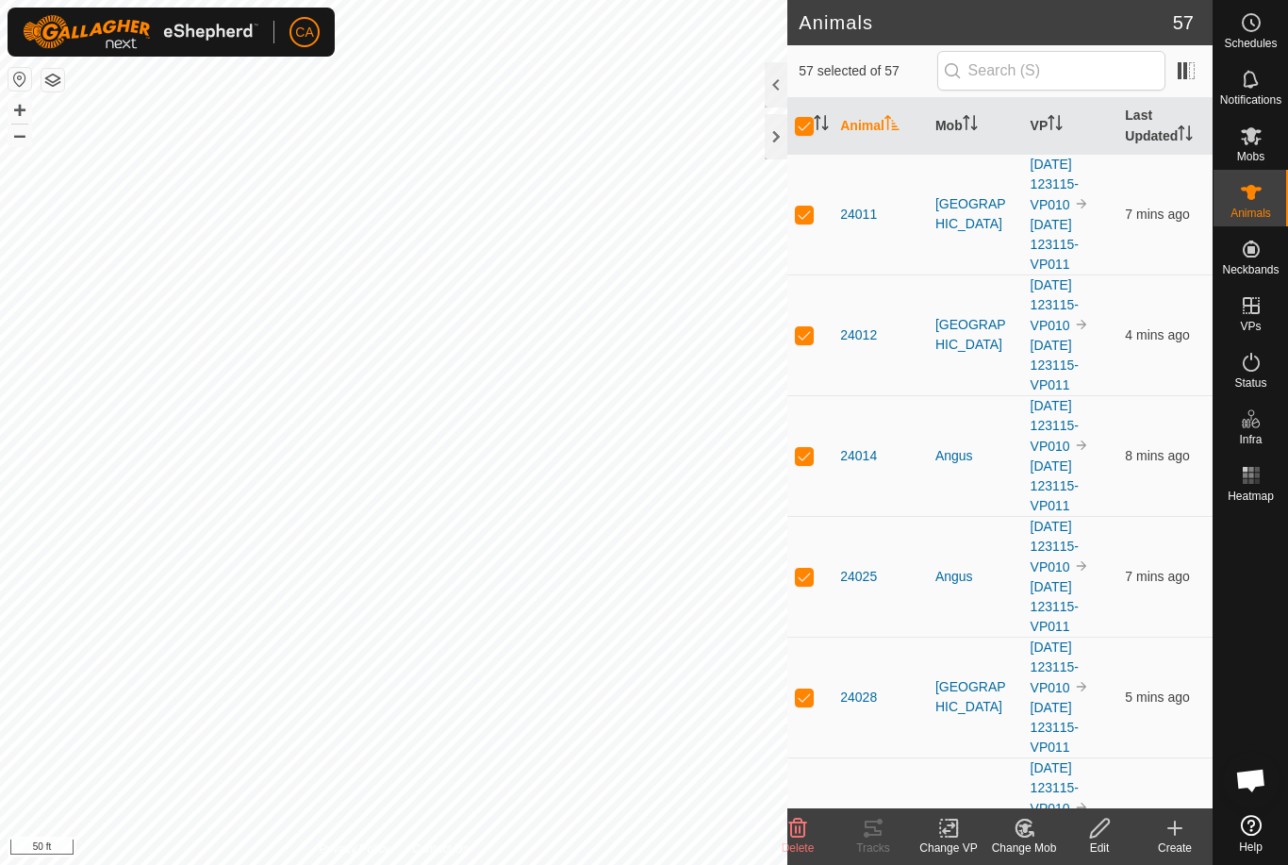
checkbox input "false"
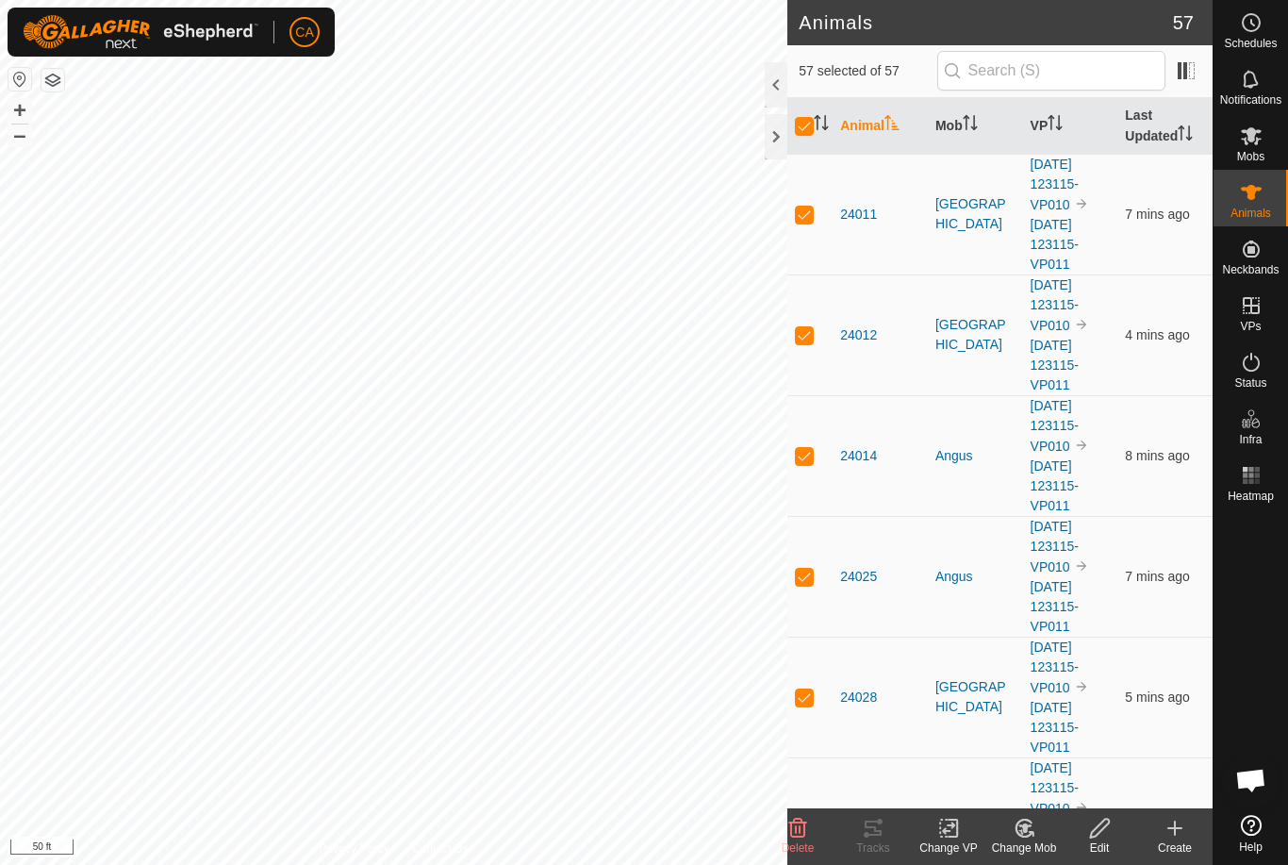
checkbox input "false"
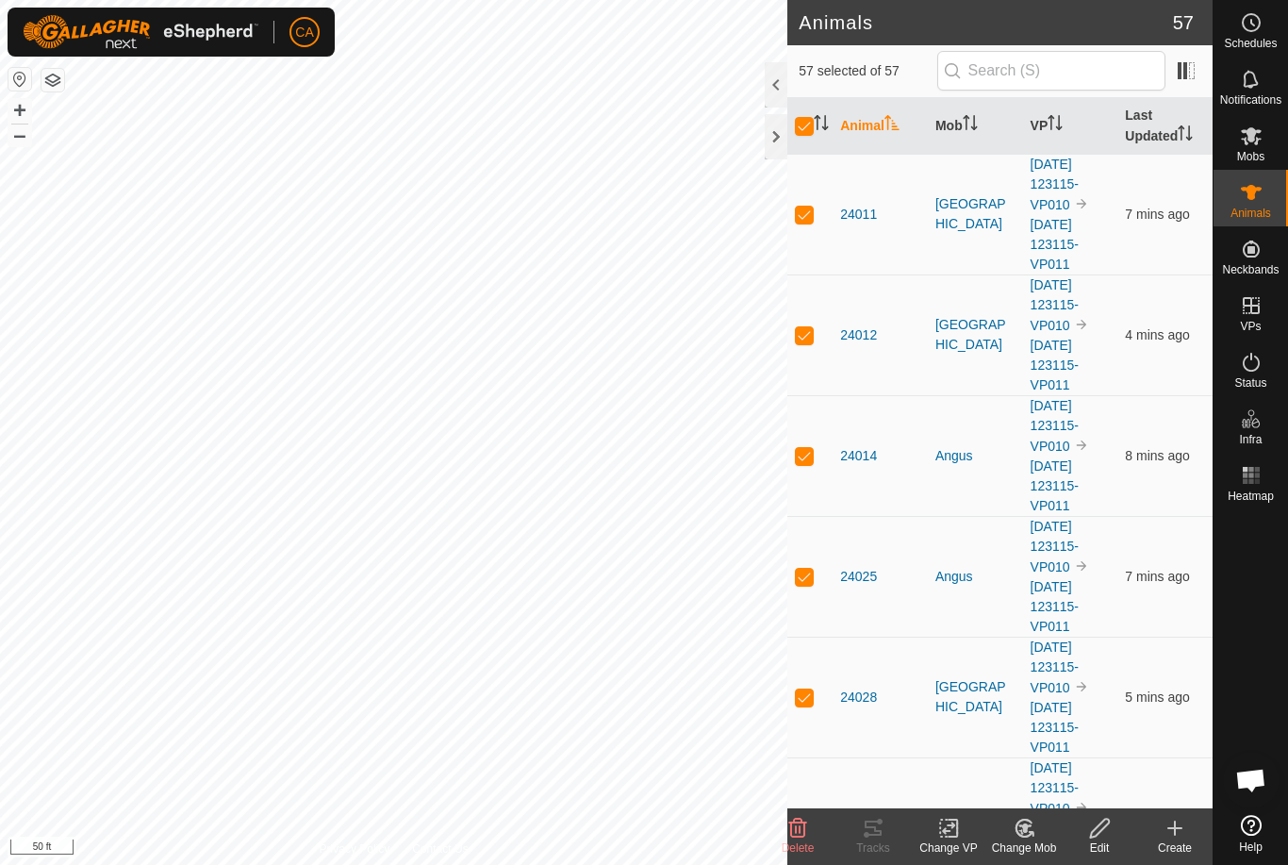
checkbox input "false"
click at [966, 121] on icon "Activate to sort" at bounding box center [970, 122] width 15 height 15
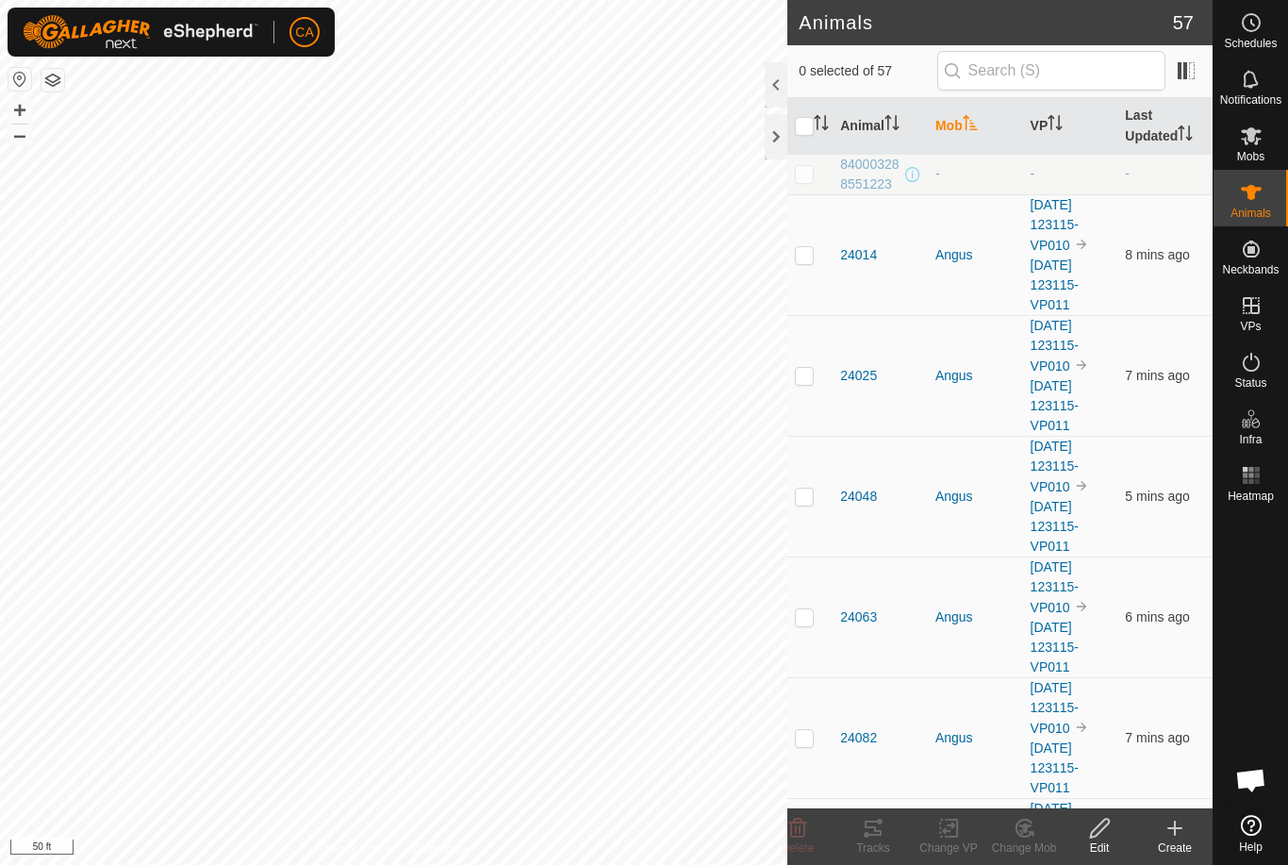
click at [810, 242] on td at bounding box center [809, 254] width 45 height 121
checkbox input "true"
click at [804, 388] on td at bounding box center [809, 375] width 45 height 121
checkbox input "true"
click at [788, 513] on td at bounding box center [809, 496] width 45 height 121
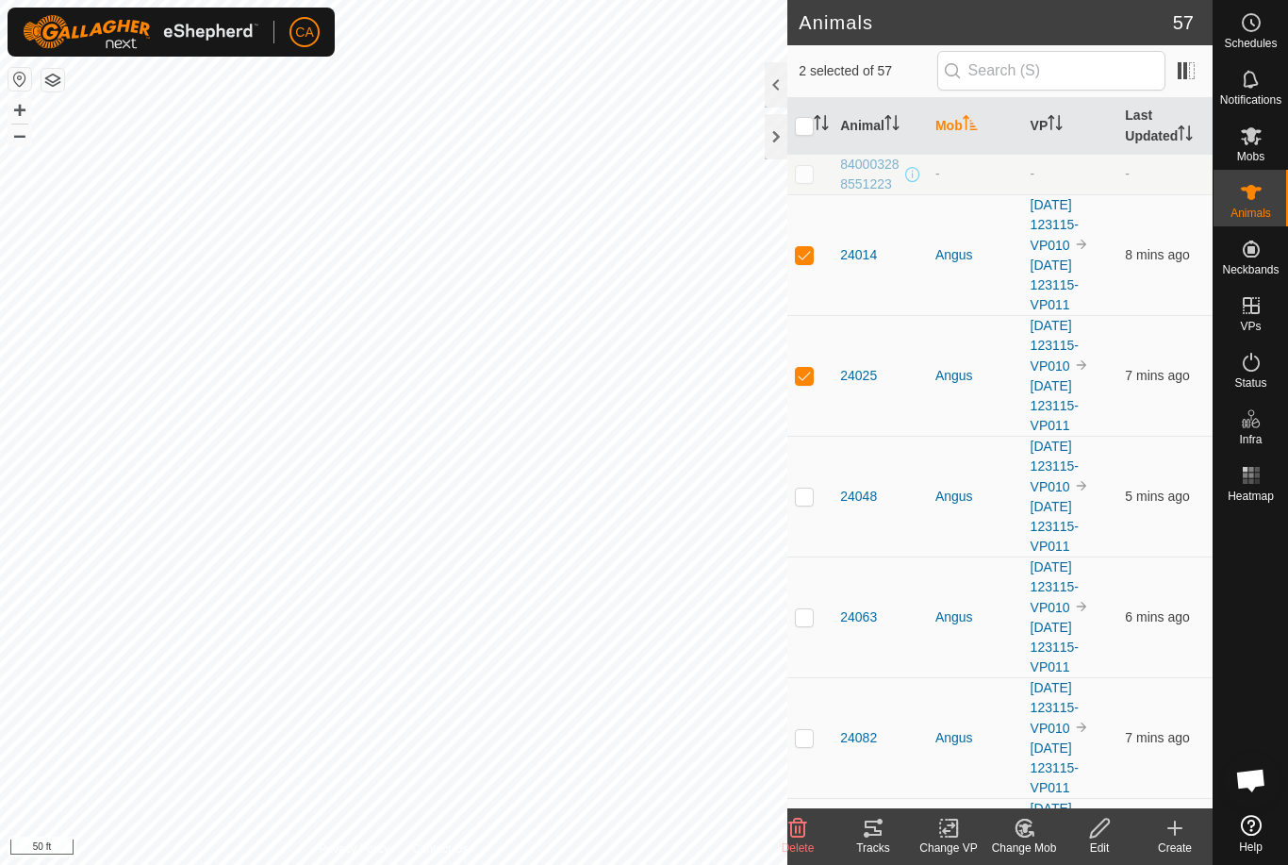
checkbox input "true"
click at [814, 731] on p-checkbox at bounding box center [804, 737] width 19 height 15
checkbox input "true"
click at [810, 619] on p-checkbox at bounding box center [804, 616] width 19 height 15
checkbox input "true"
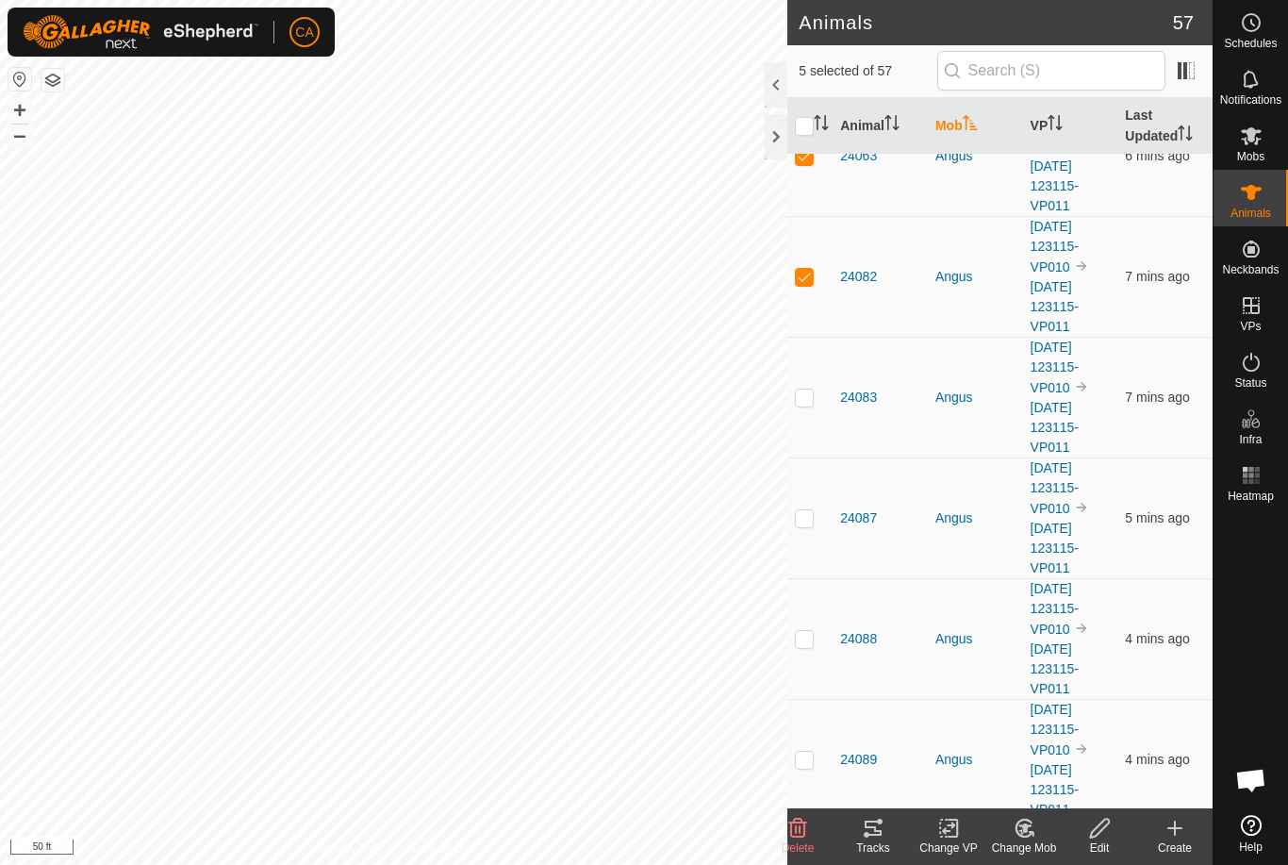
scroll to position [462, 0]
click at [802, 401] on p-checkbox at bounding box center [804, 395] width 19 height 15
checkbox input "true"
click at [798, 498] on td at bounding box center [809, 516] width 45 height 121
checkbox input "true"
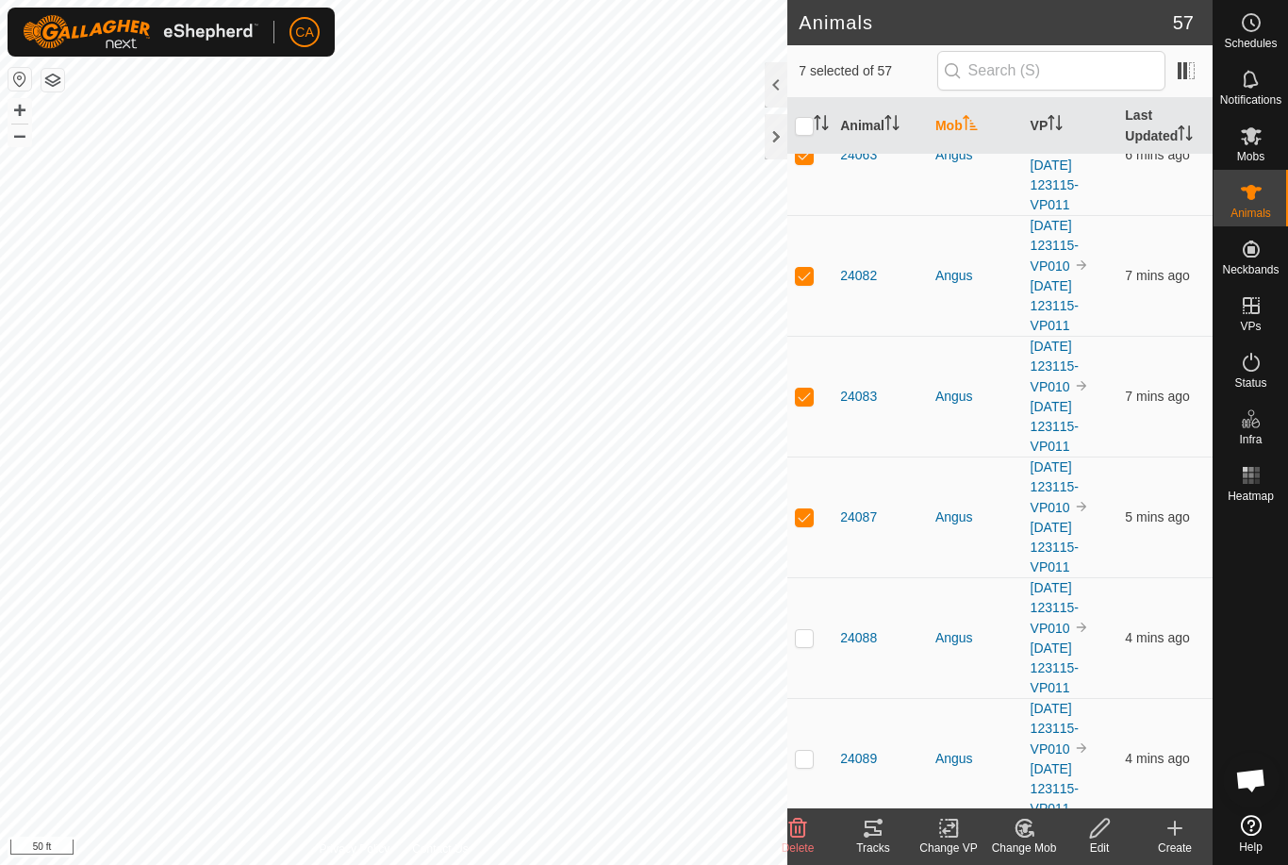
click at [805, 644] on p-checkbox at bounding box center [804, 637] width 19 height 15
checkbox input "true"
click at [806, 766] on p-checkbox at bounding box center [804, 758] width 19 height 15
checkbox input "true"
click at [867, 850] on div "Tracks" at bounding box center [872, 847] width 75 height 17
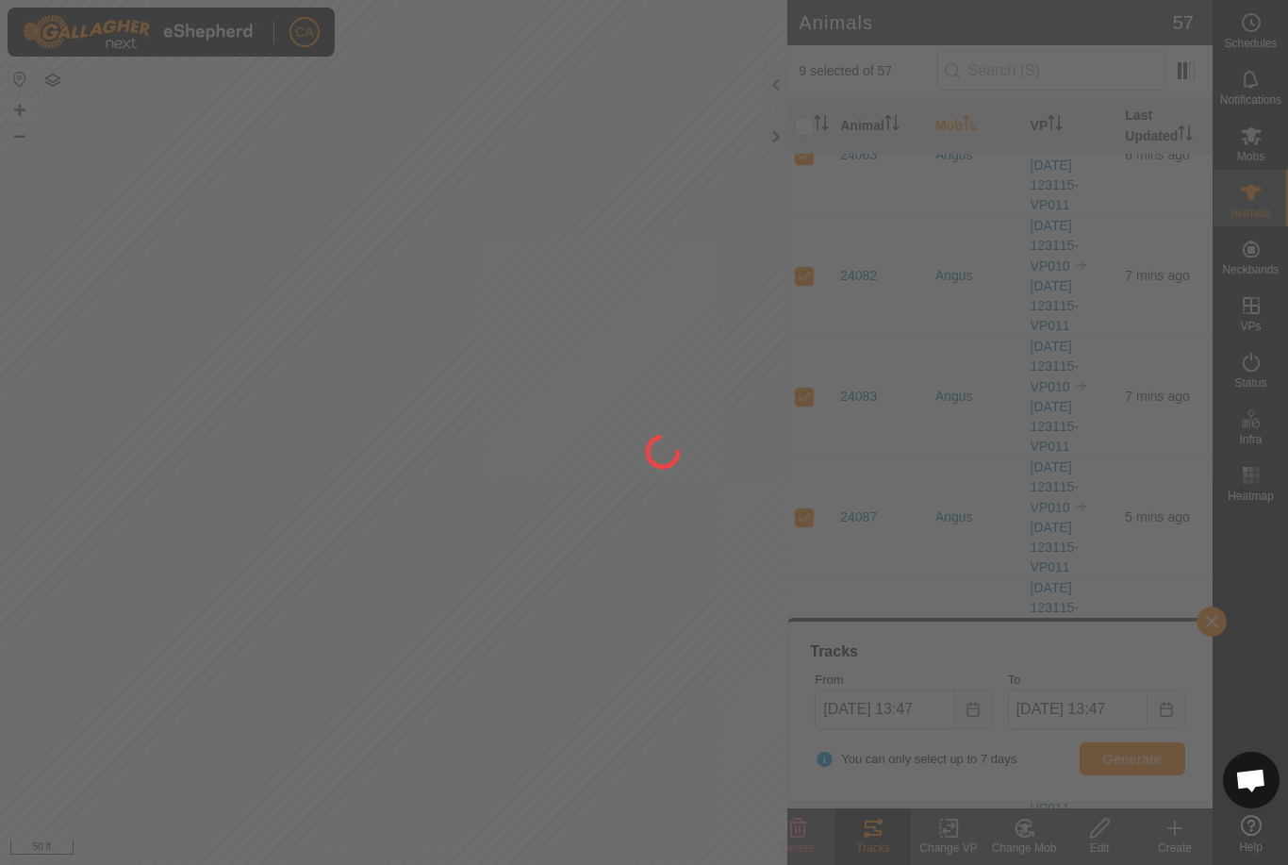
click at [1136, 757] on div at bounding box center [644, 432] width 1288 height 865
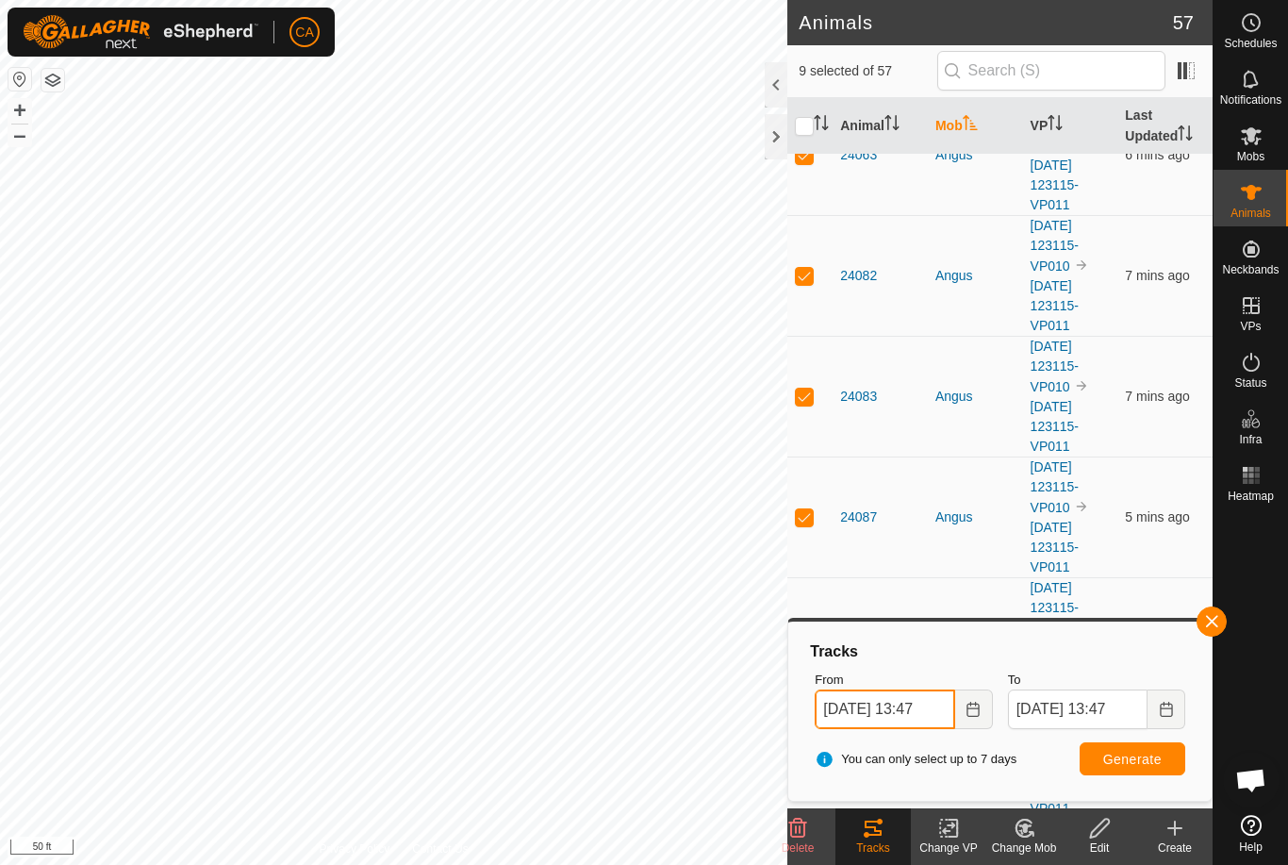
click at [904, 714] on input "[DATE] 13:47" at bounding box center [885, 709] width 140 height 40
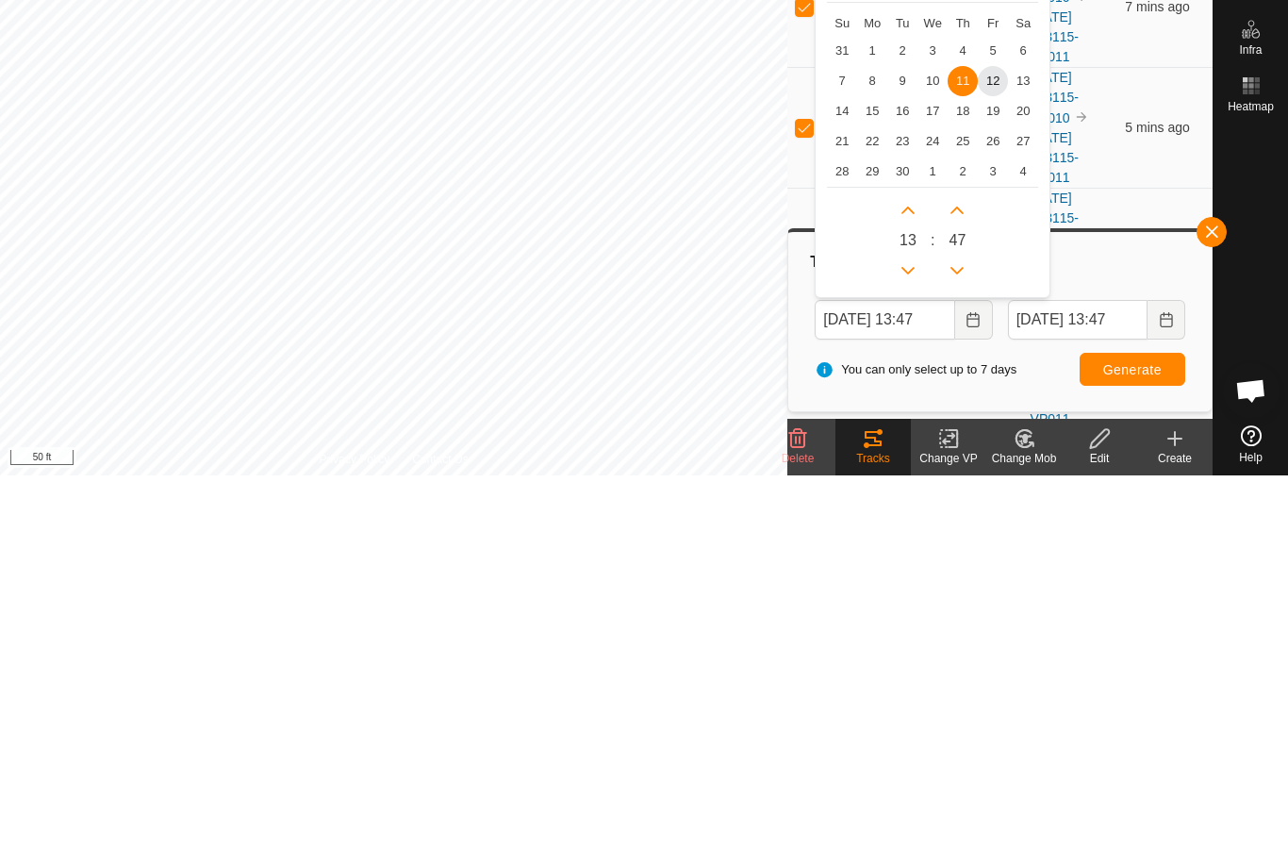
click at [985, 425] on span "5" at bounding box center [993, 440] width 30 height 30
type input "[DATE] 13:47"
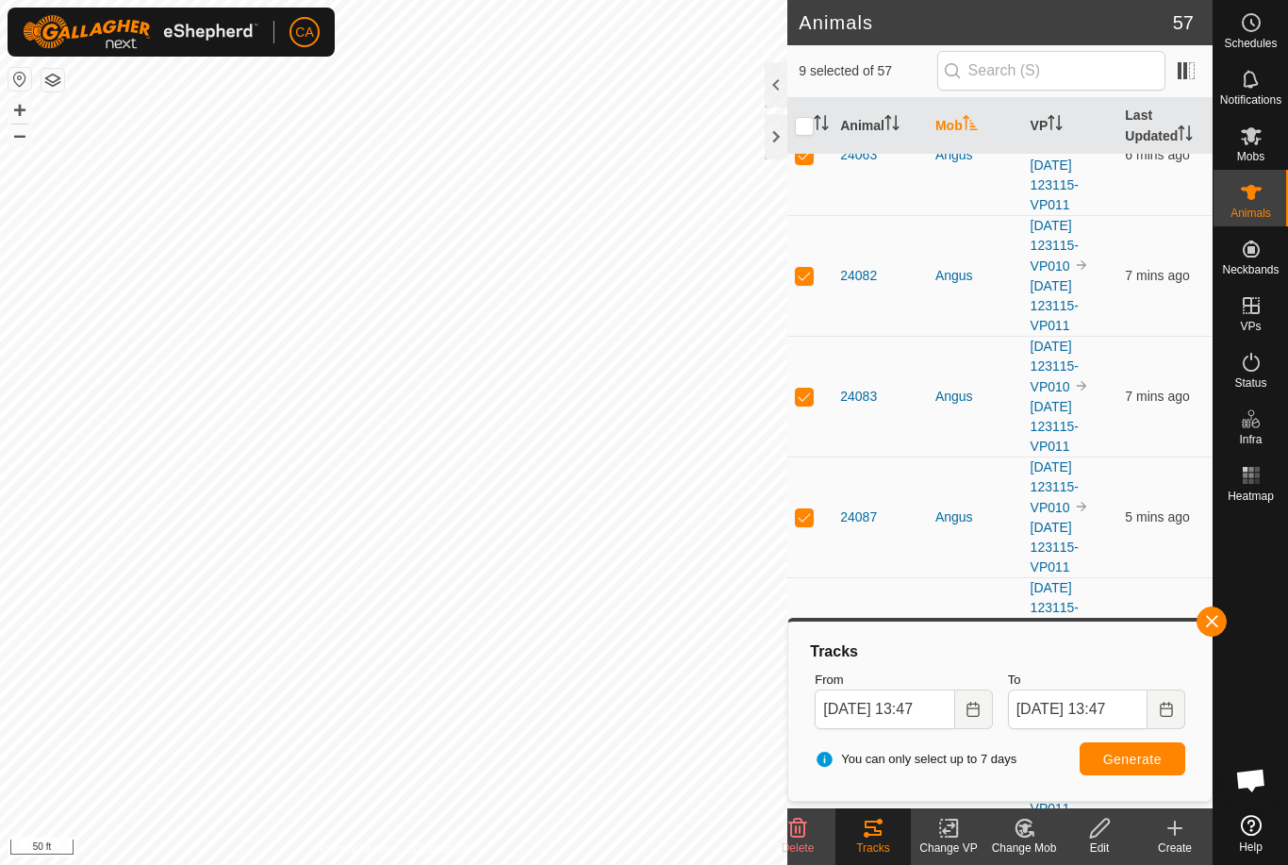
click at [1132, 769] on button "Generate" at bounding box center [1133, 758] width 106 height 33
click at [785, 120] on div at bounding box center [776, 136] width 23 height 45
